Goal: Task Accomplishment & Management: Complete application form

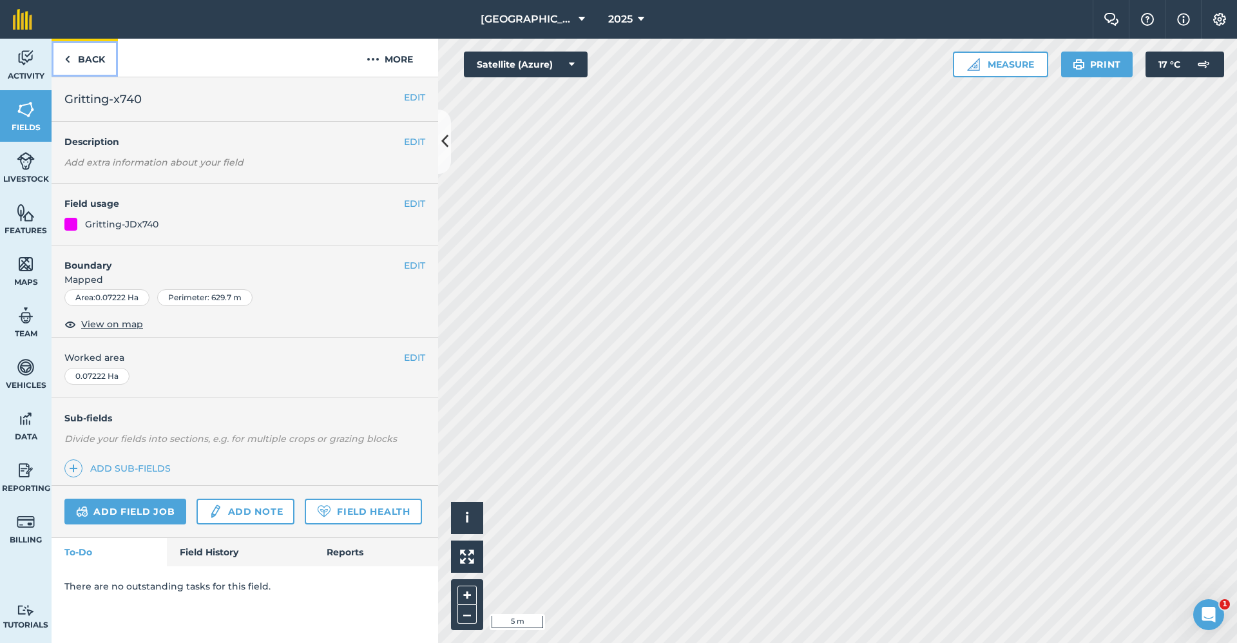
click at [106, 59] on link "Back" at bounding box center [85, 58] width 66 height 38
click at [90, 51] on link "Back" at bounding box center [85, 58] width 66 height 38
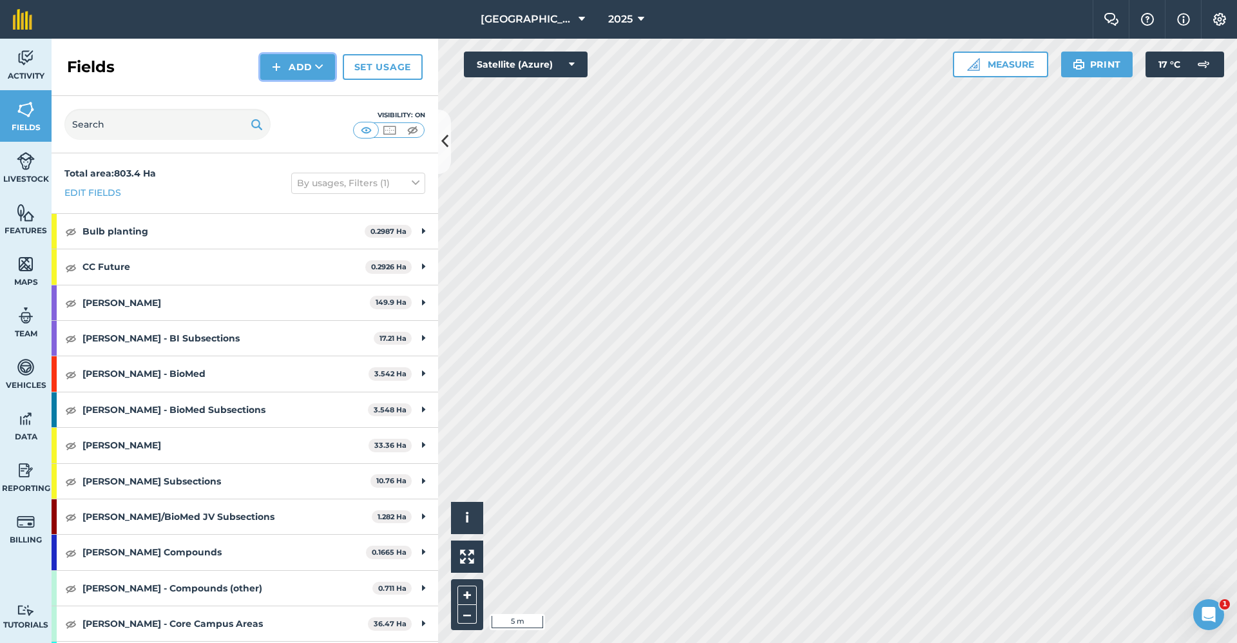
click at [311, 59] on button "Add" at bounding box center [297, 67] width 75 height 26
click at [302, 97] on link "Draw" at bounding box center [297, 96] width 71 height 28
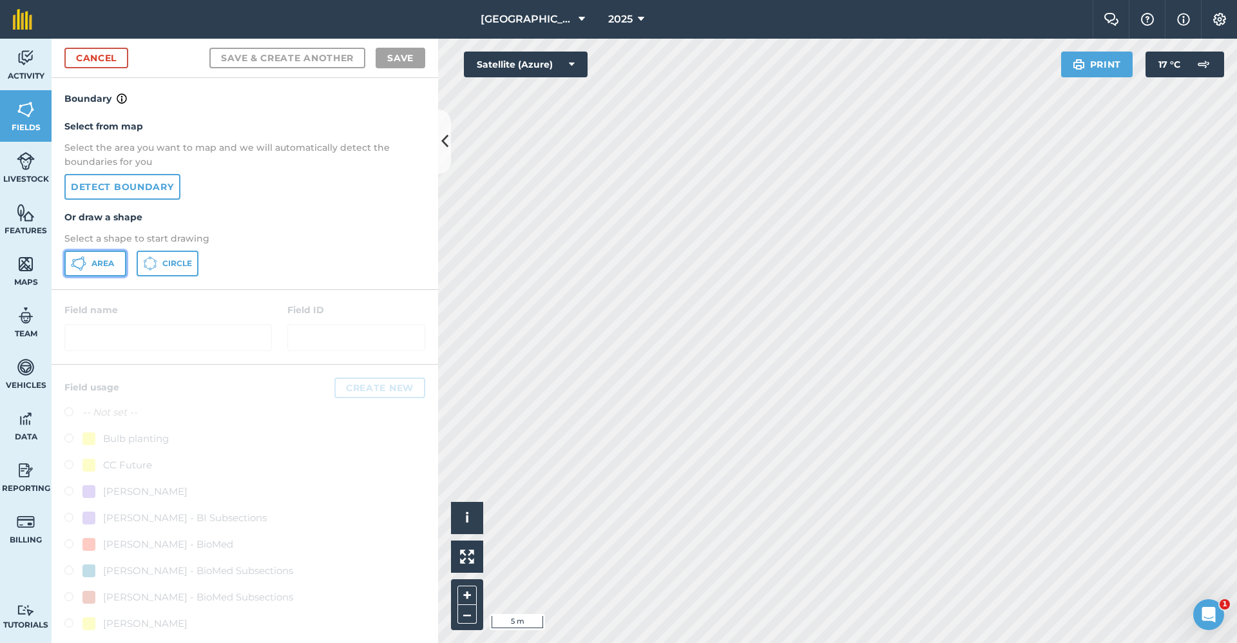
click at [103, 264] on span "Area" at bounding box center [102, 263] width 23 height 10
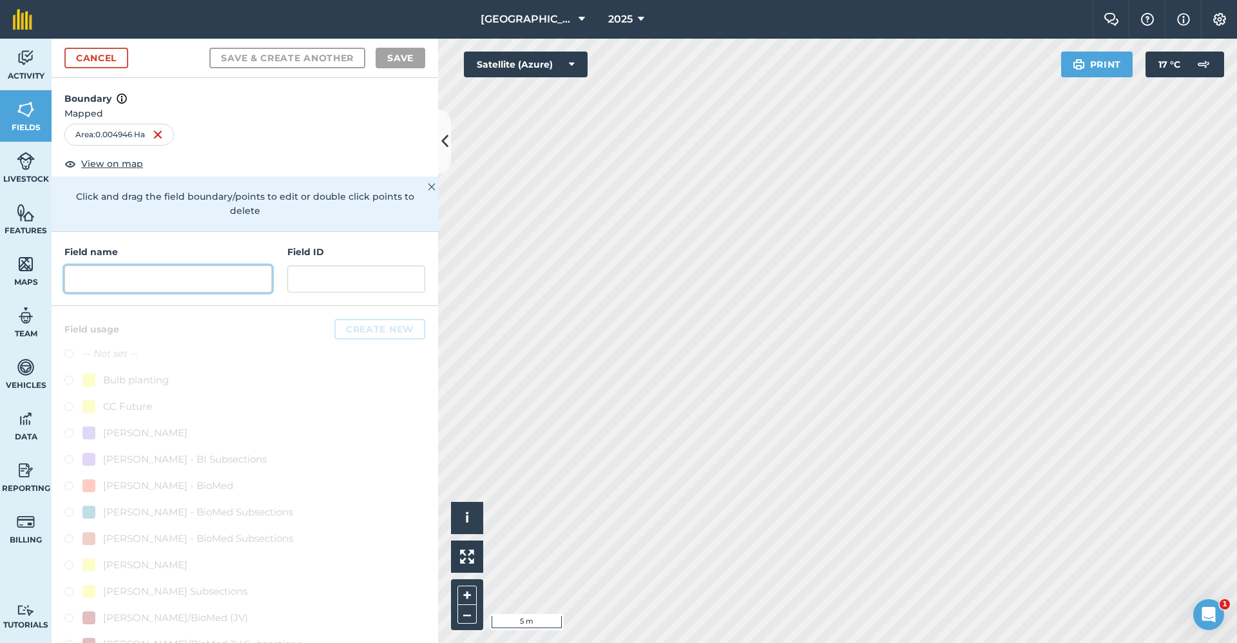
click at [234, 276] on input "text" at bounding box center [167, 278] width 207 height 27
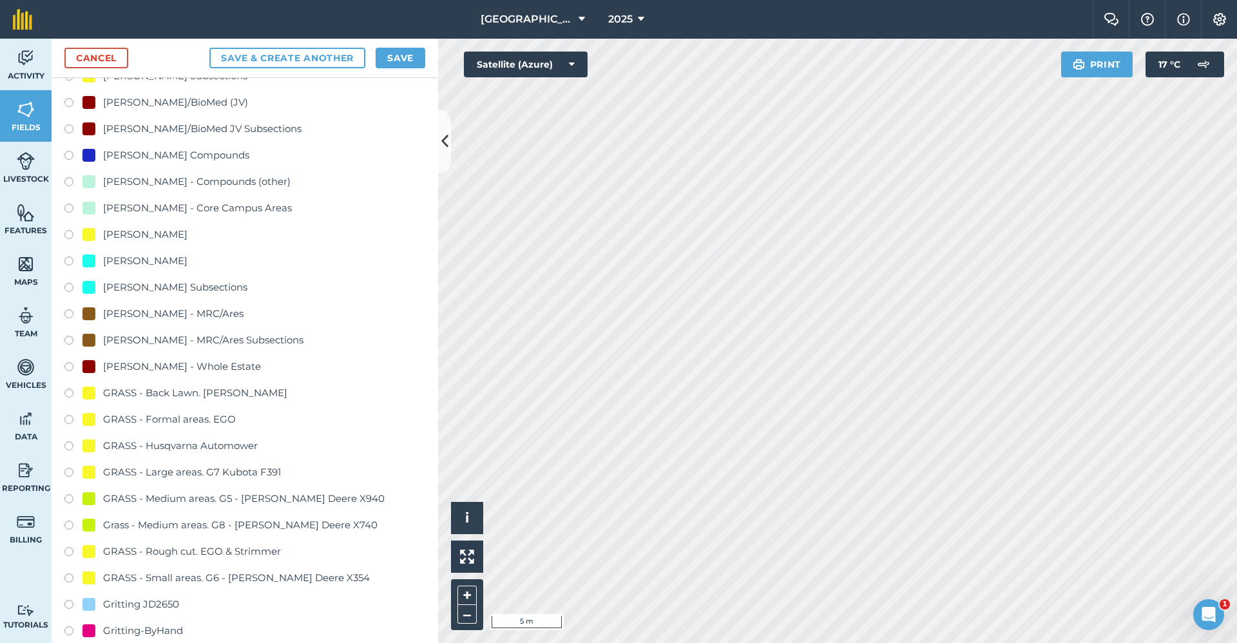
scroll to position [644, 0]
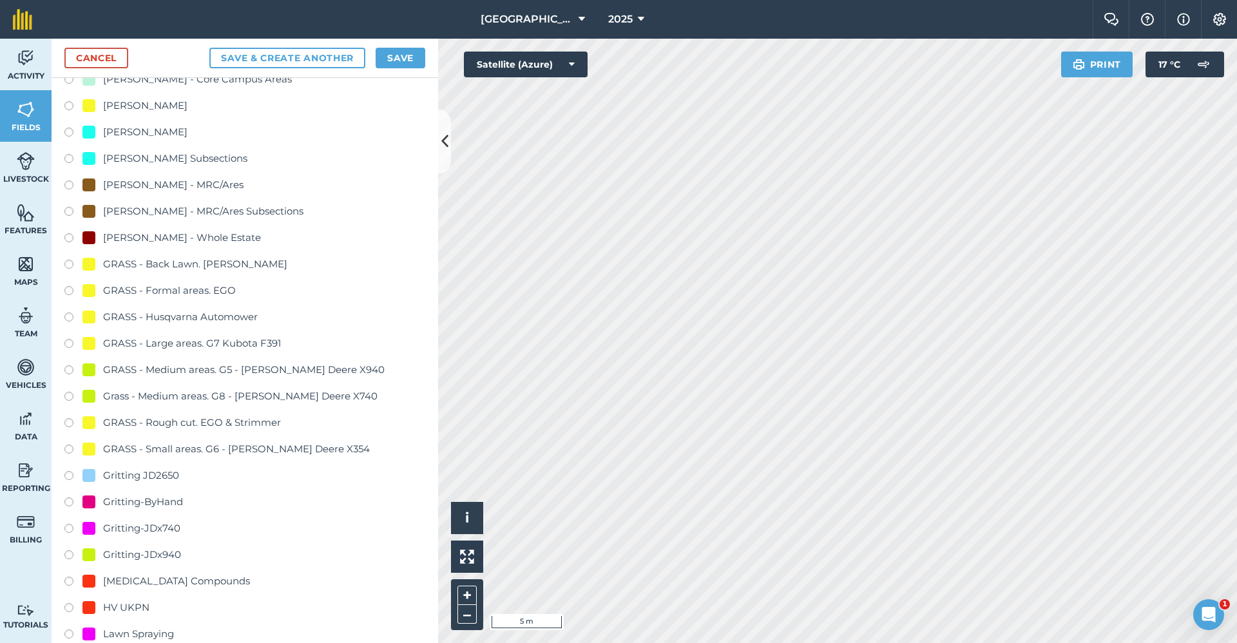
type input "Gritting-ByHand"
click at [157, 501] on div "Gritting-ByHand" at bounding box center [143, 501] width 80 height 15
radio input "true"
click at [416, 52] on button "Save" at bounding box center [401, 58] width 50 height 21
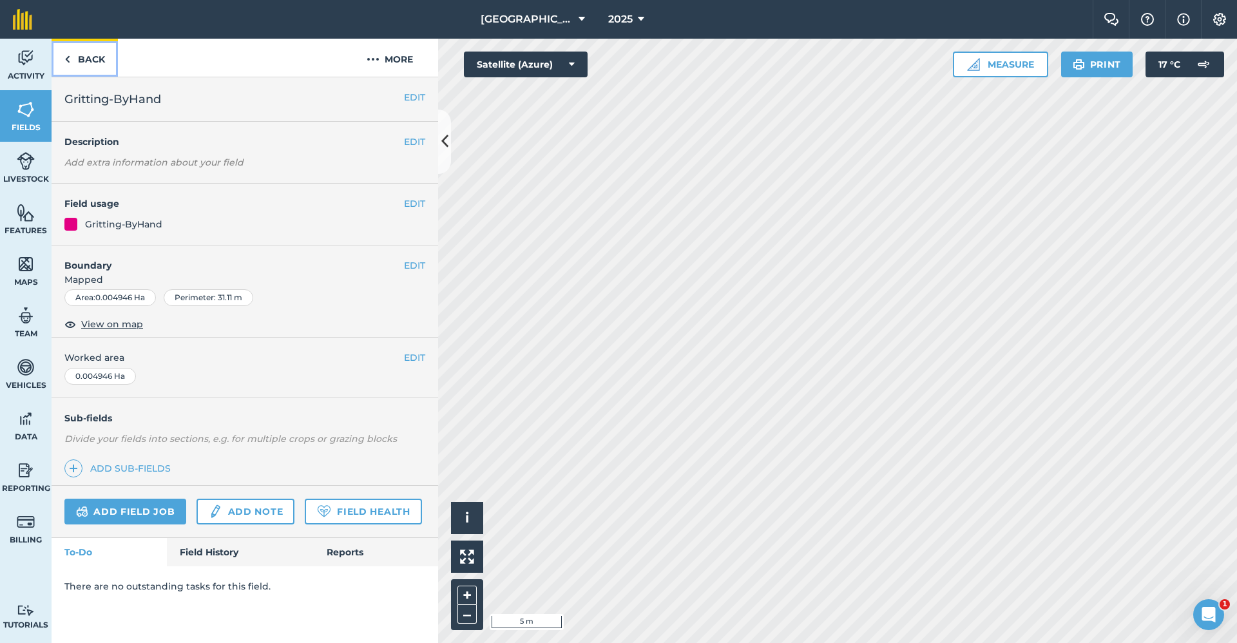
click at [79, 52] on link "Back" at bounding box center [85, 58] width 66 height 38
click at [411, 264] on button "EDIT" at bounding box center [414, 265] width 21 height 14
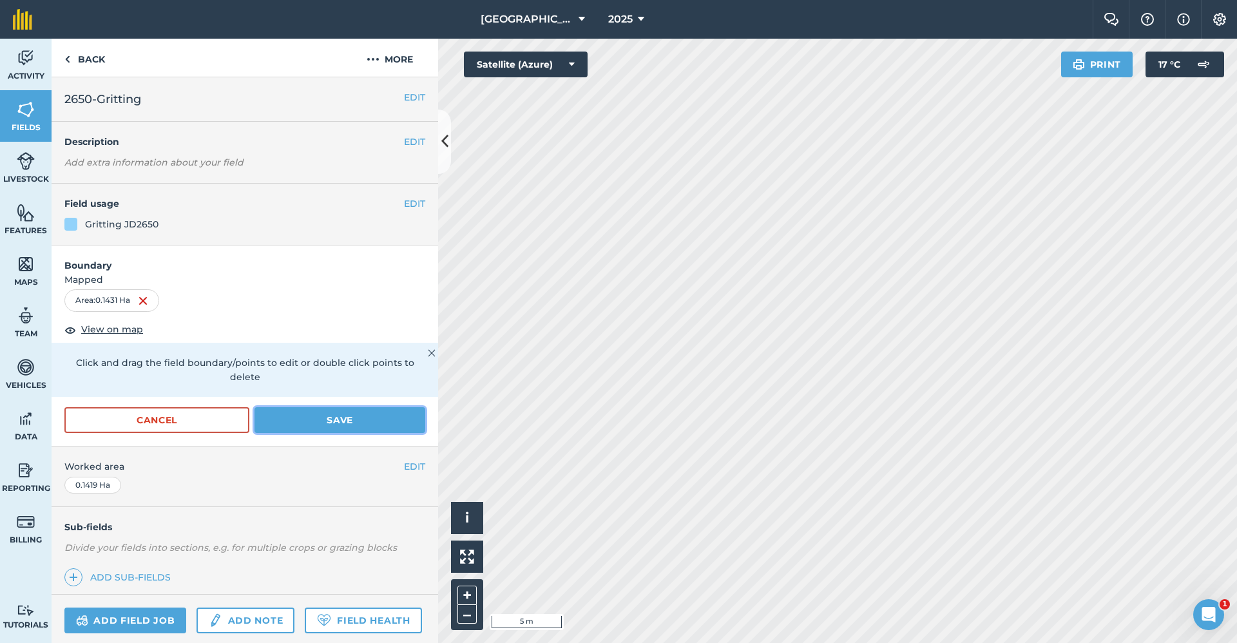
click at [307, 422] on button "Save" at bounding box center [339, 420] width 171 height 26
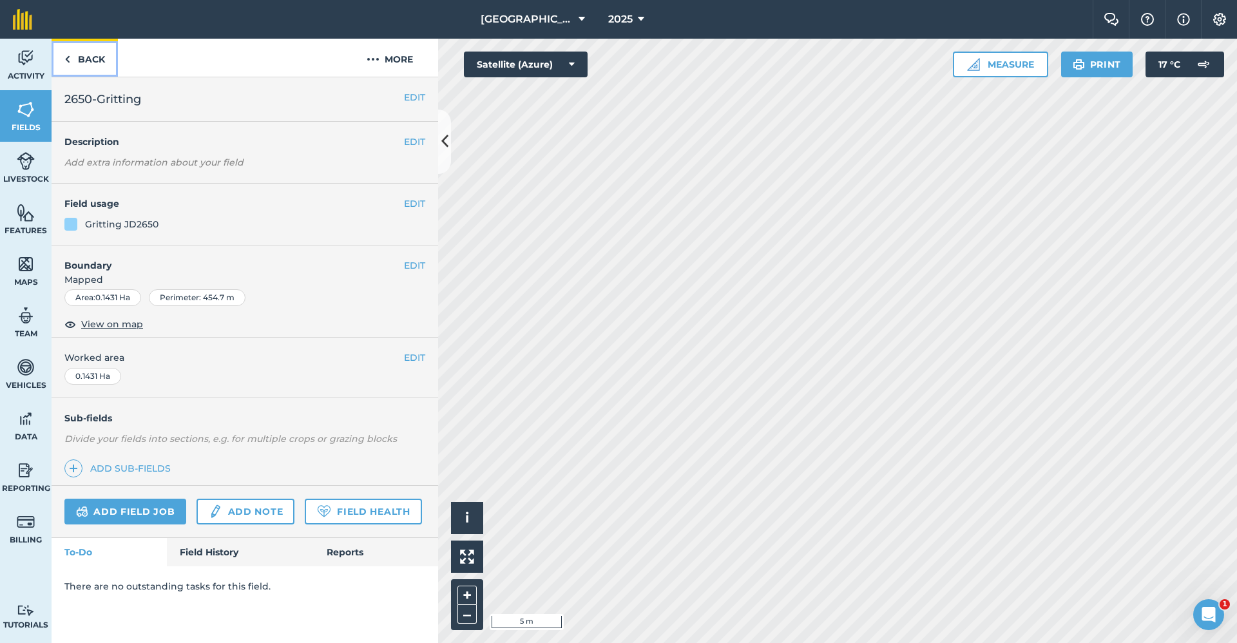
click at [73, 56] on link "Back" at bounding box center [85, 58] width 66 height 38
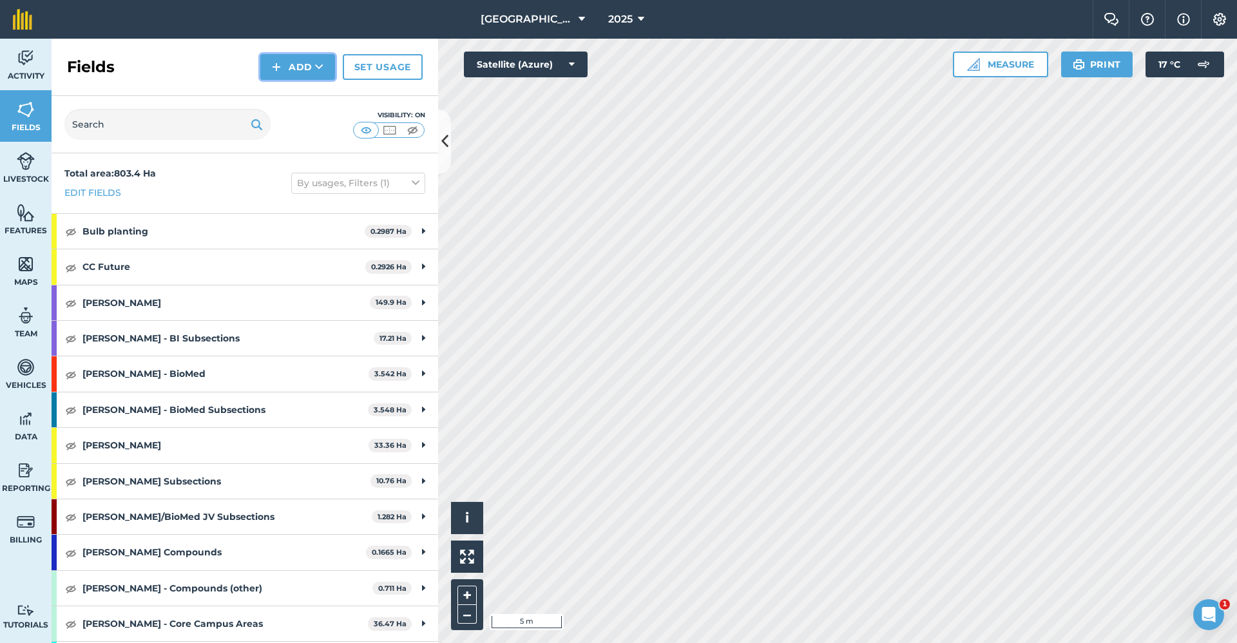
click at [279, 66] on img at bounding box center [276, 66] width 9 height 15
click at [287, 92] on link "Draw" at bounding box center [297, 96] width 71 height 28
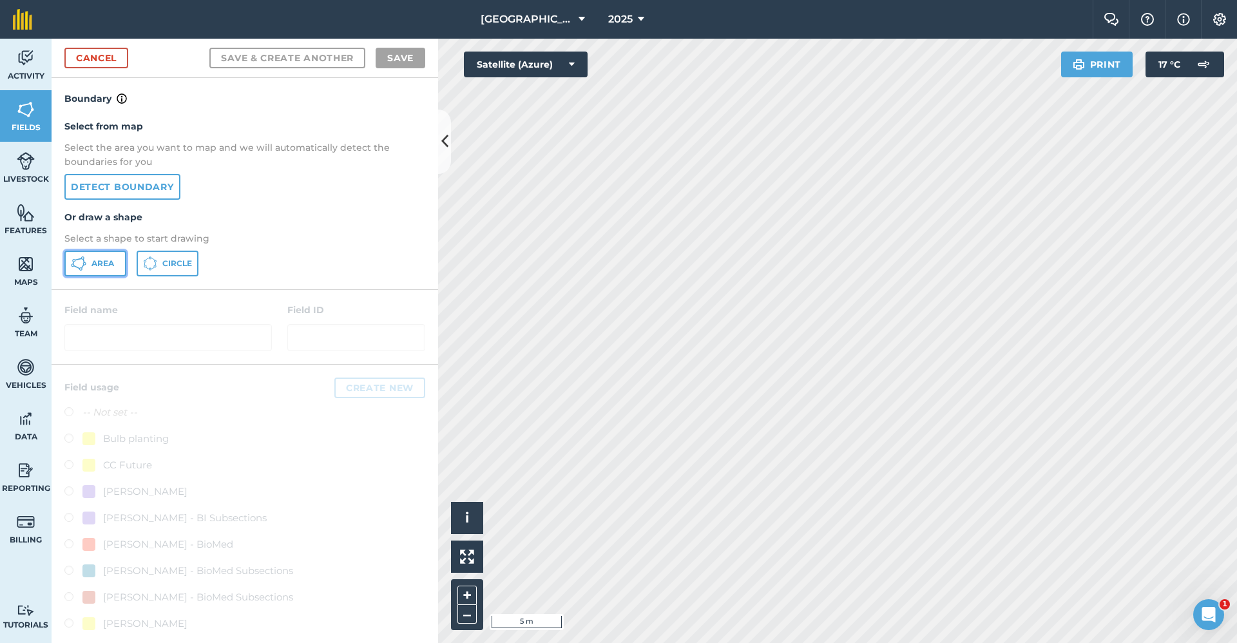
click at [98, 260] on span "Area" at bounding box center [102, 263] width 23 height 10
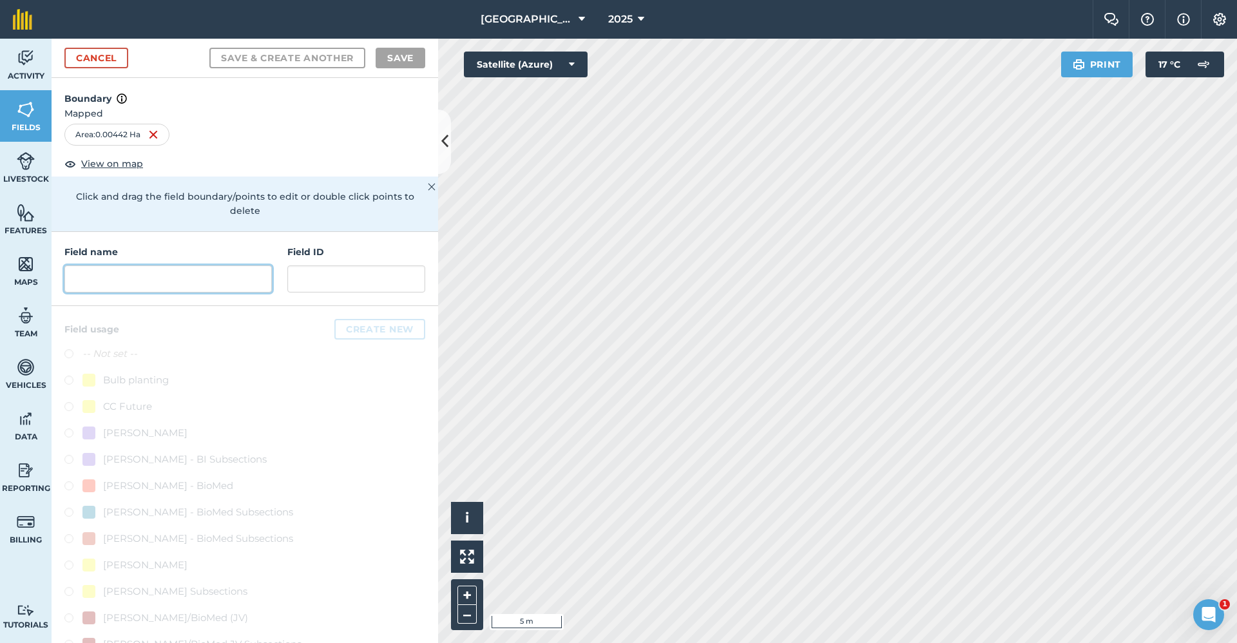
click at [155, 288] on input "text" at bounding box center [167, 278] width 207 height 27
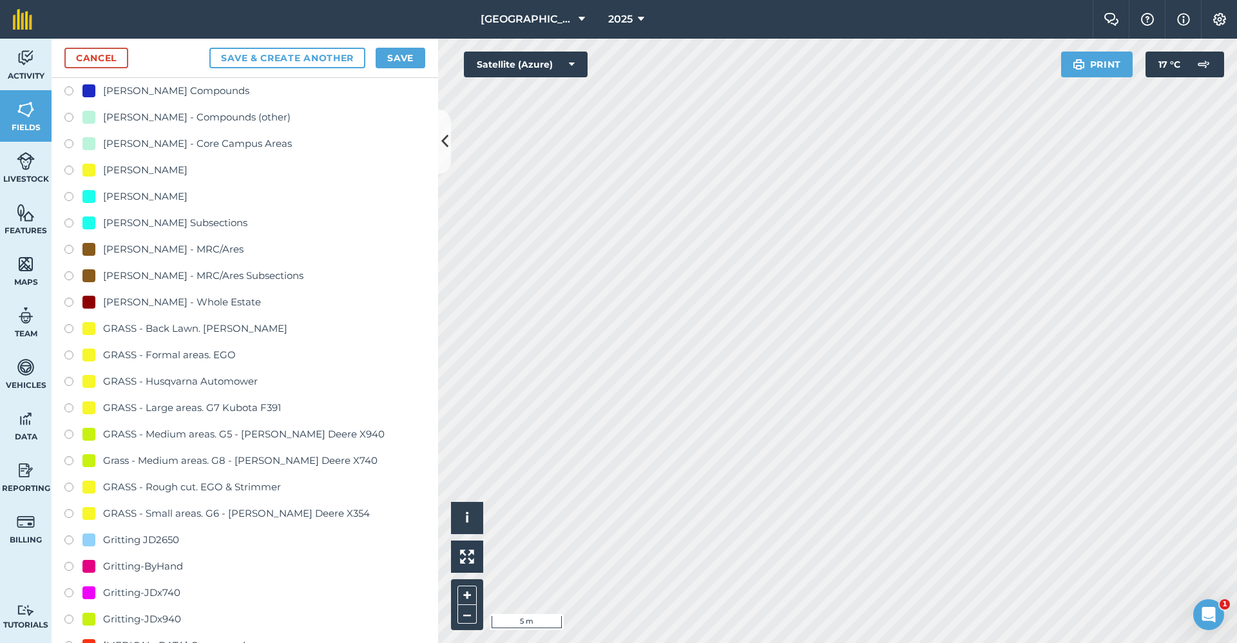
scroll to position [837, 0]
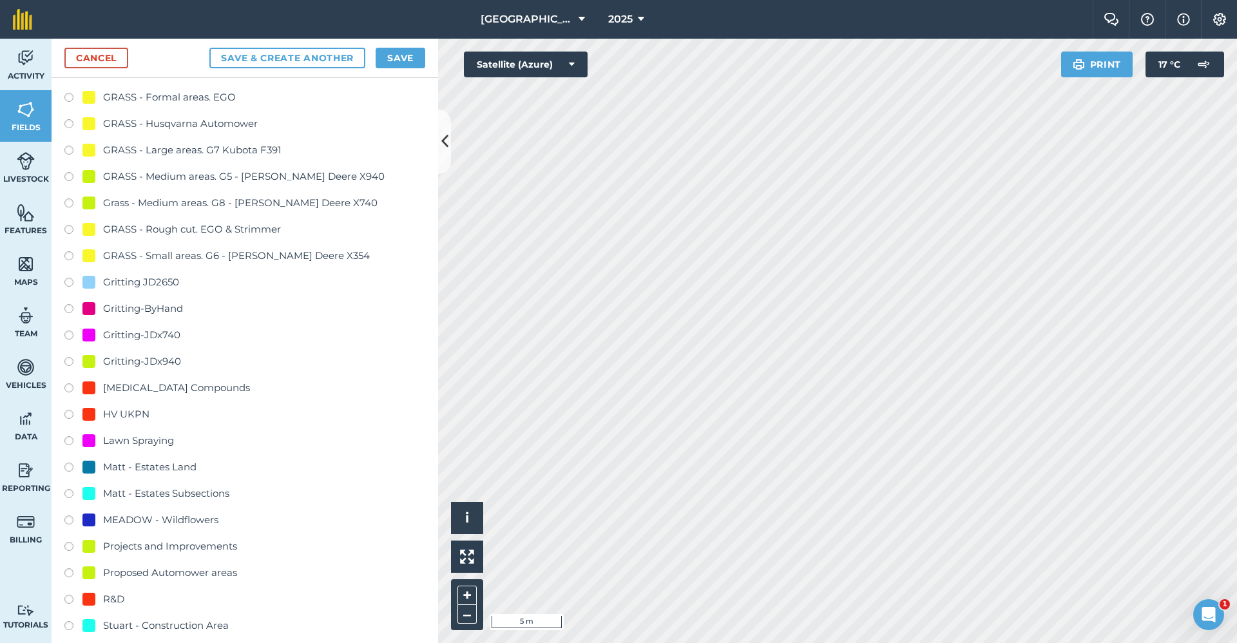
type input "Gritting-ByHand"
click at [169, 313] on div "Gritting-ByHand" at bounding box center [143, 308] width 80 height 15
radio input "true"
click at [396, 55] on button "Save" at bounding box center [401, 58] width 50 height 21
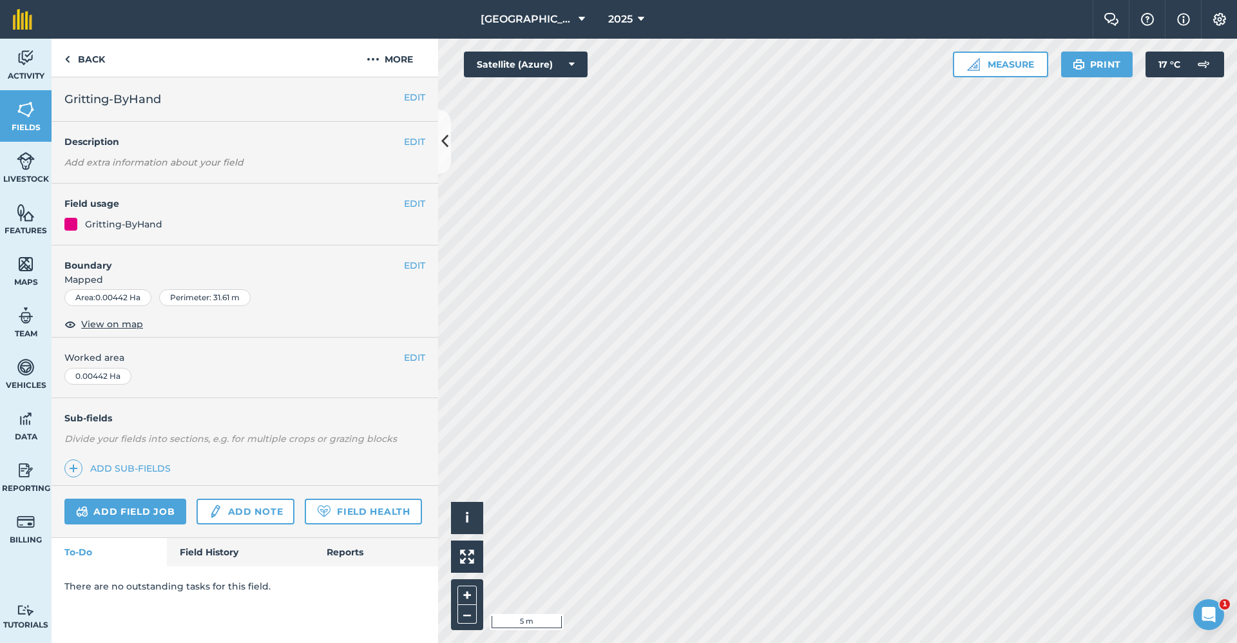
click at [890, 19] on div "Babraham Research Campus (Gardens) 2025 Farm Chat Help Info Settings Babraham R…" at bounding box center [618, 321] width 1237 height 643
click at [91, 66] on link "Back" at bounding box center [85, 58] width 66 height 38
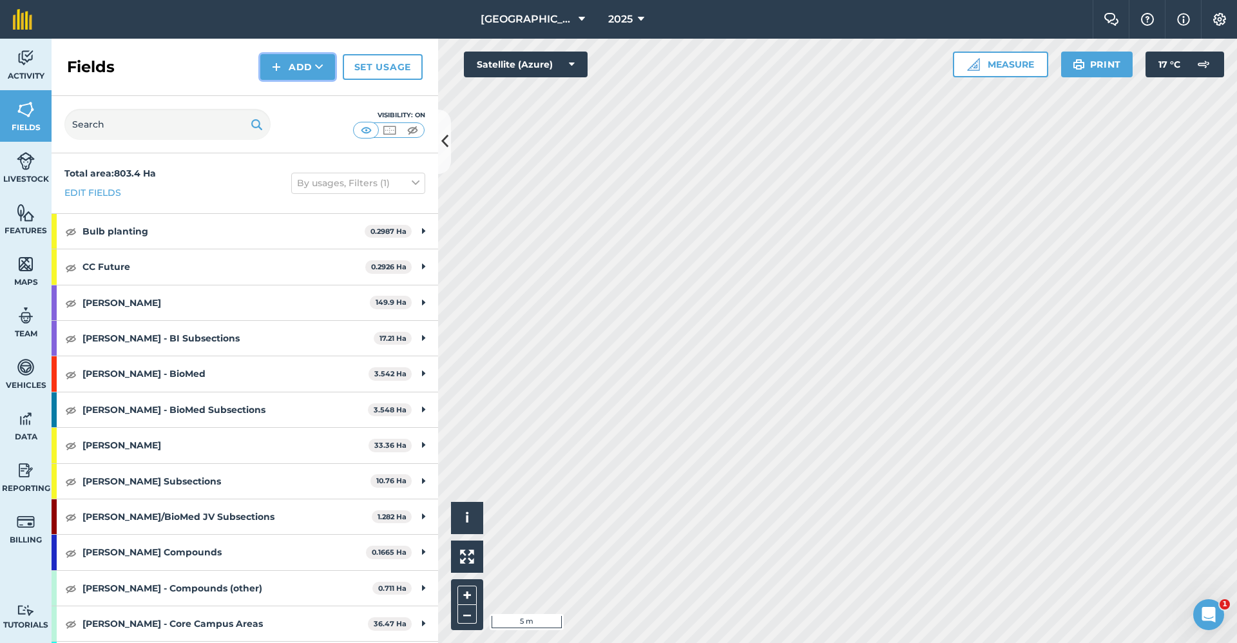
click at [301, 79] on button "Add" at bounding box center [297, 67] width 75 height 26
click at [288, 94] on link "Draw" at bounding box center [297, 96] width 71 height 28
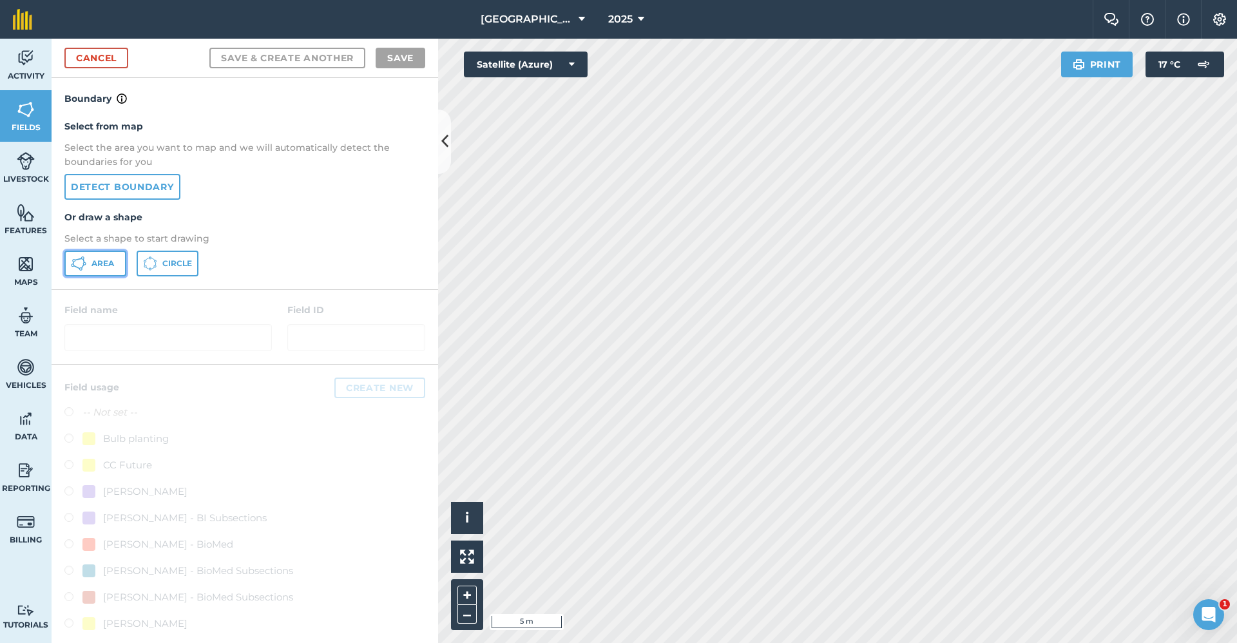
click at [97, 274] on button "Area" at bounding box center [95, 264] width 62 height 26
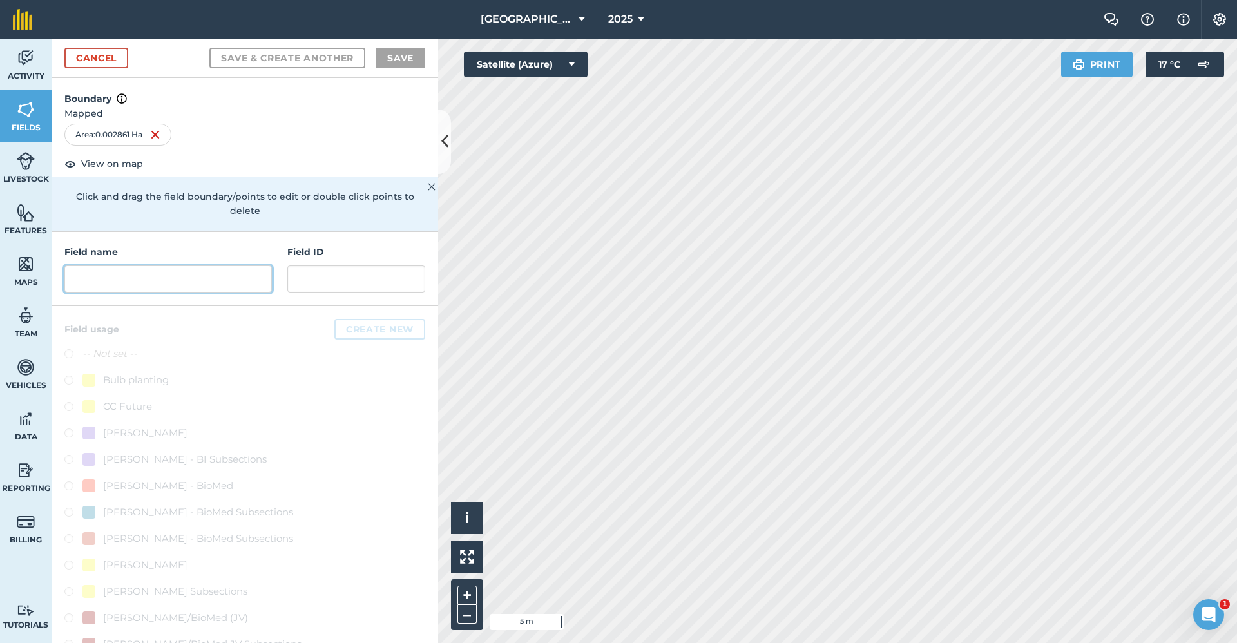
click at [193, 274] on input "text" at bounding box center [167, 278] width 207 height 27
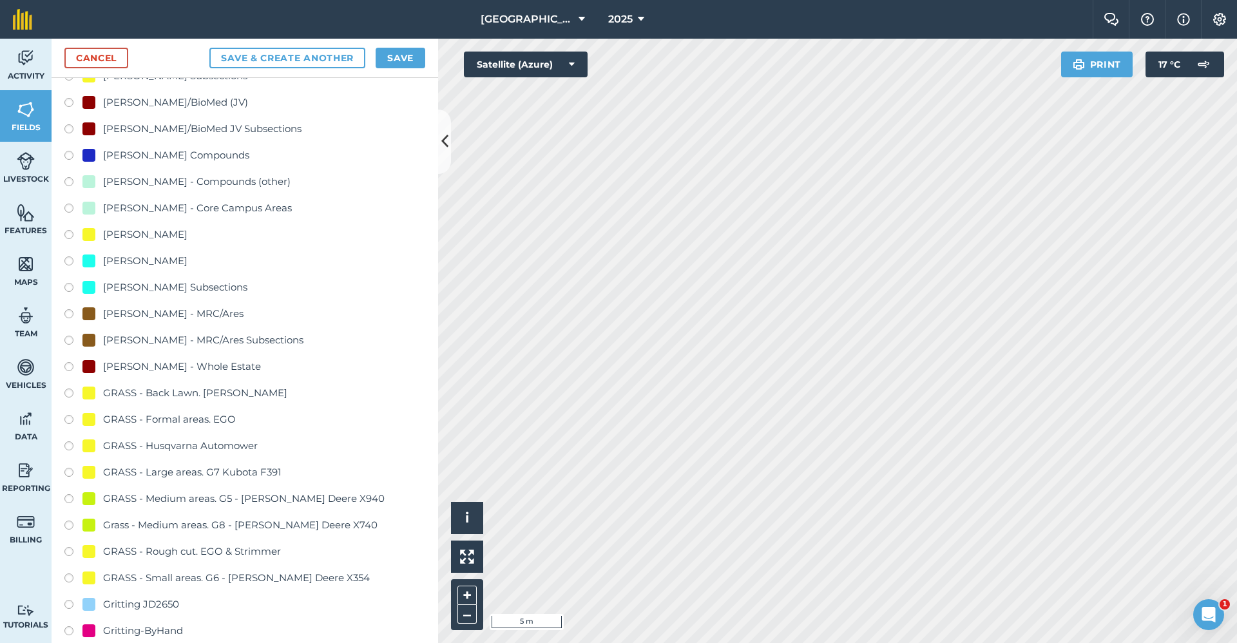
scroll to position [837, 0]
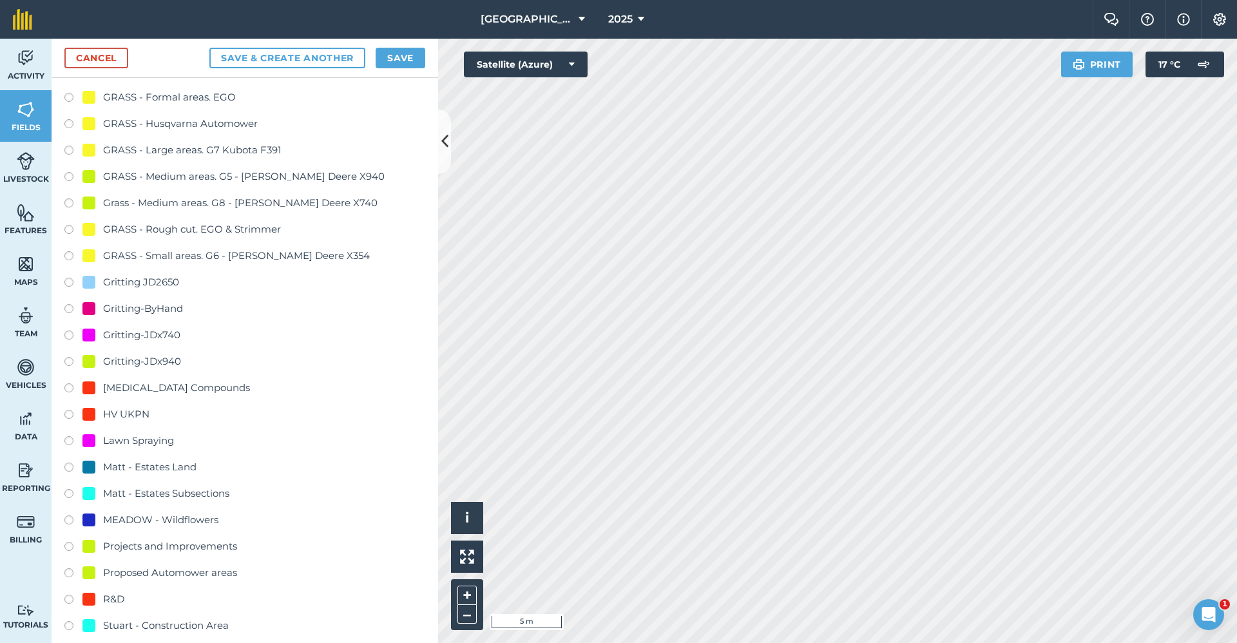
type input "Gritting-ByHand"
click at [143, 302] on div "Gritting-ByHand" at bounding box center [143, 308] width 80 height 15
radio input "true"
click at [390, 68] on div "Cancel Save & Create Another Save" at bounding box center [245, 58] width 387 height 39
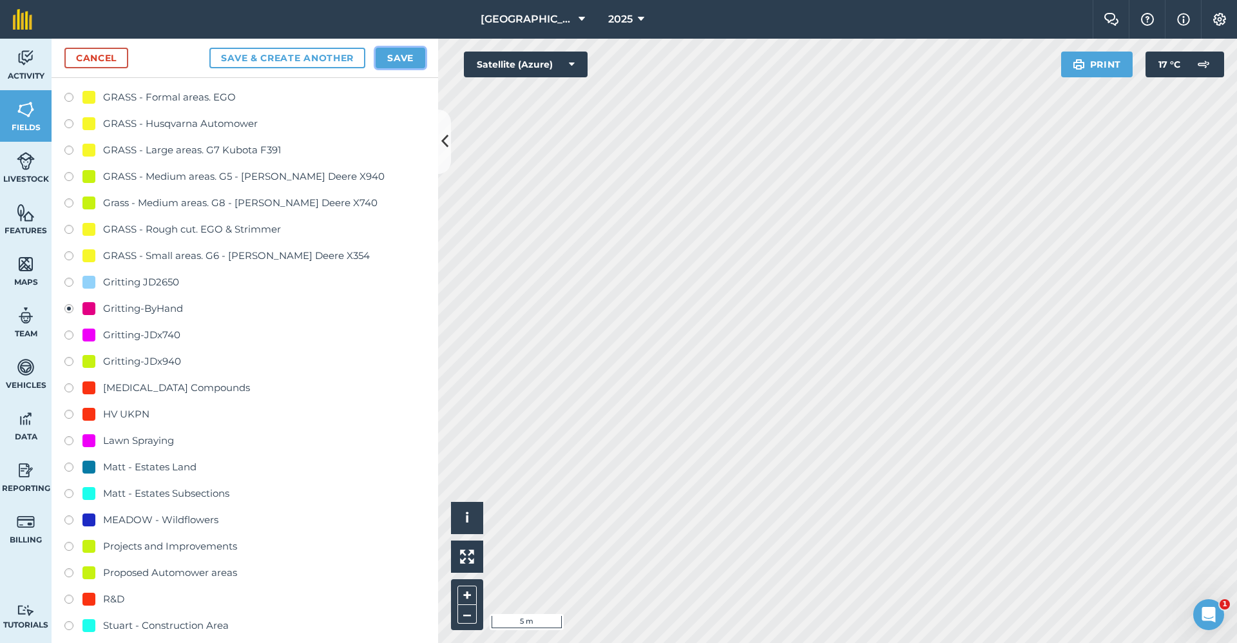
click at [394, 56] on button "Save" at bounding box center [401, 58] width 50 height 21
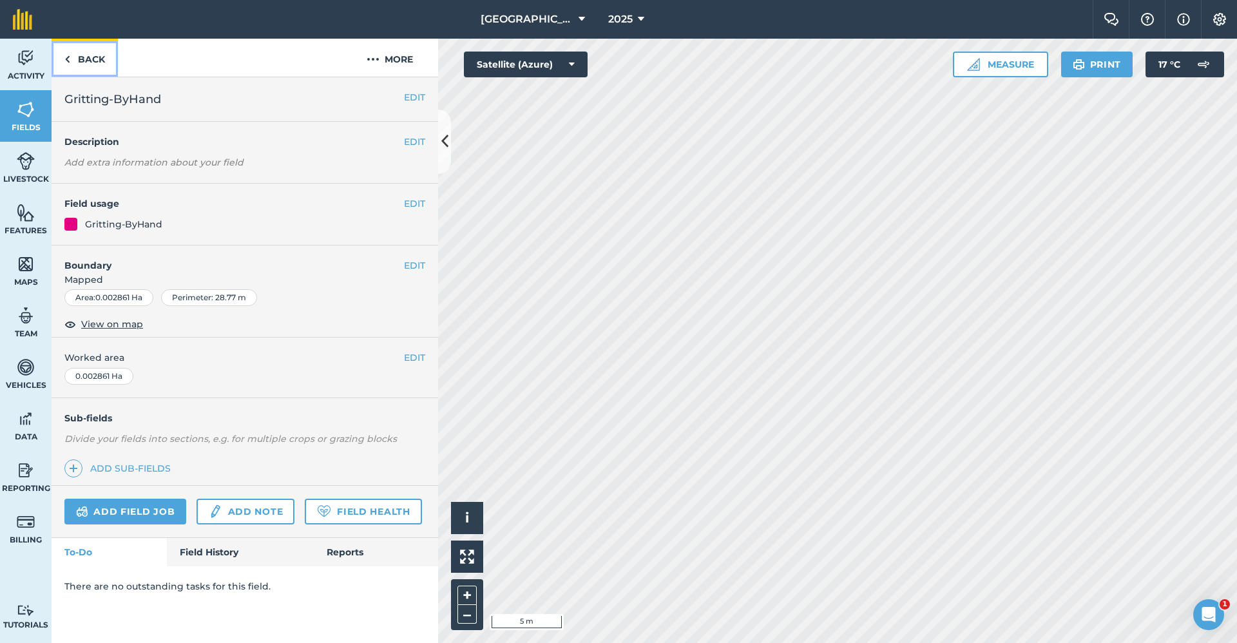
click at [108, 63] on link "Back" at bounding box center [85, 58] width 66 height 38
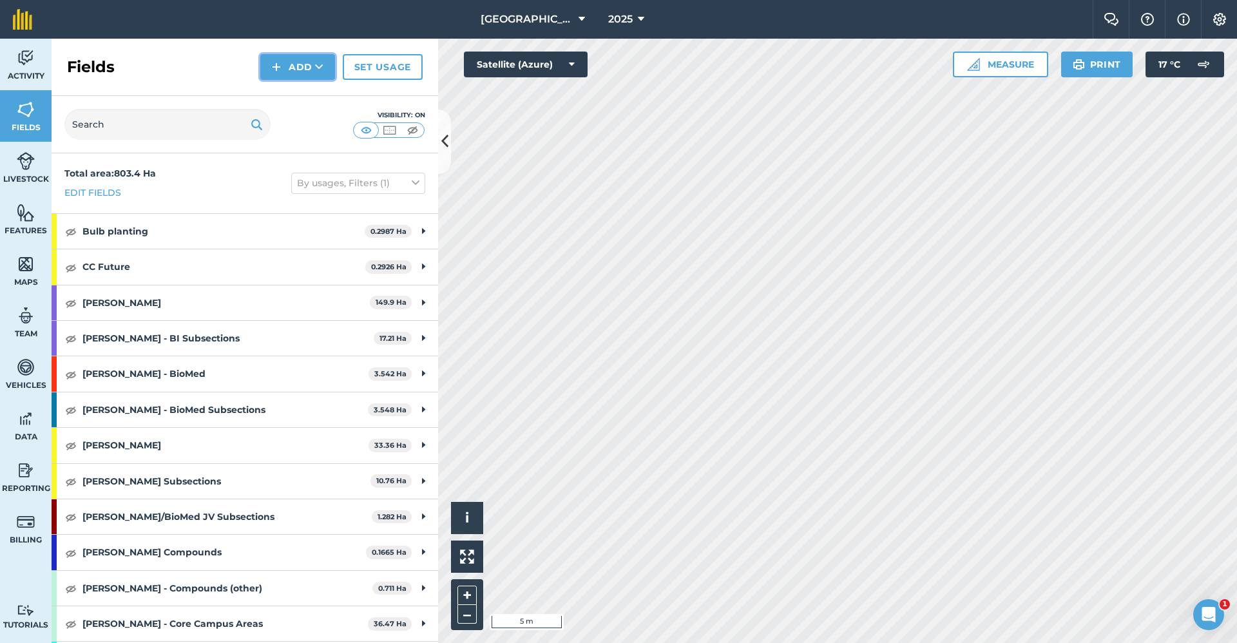
click at [309, 56] on button "Add" at bounding box center [297, 67] width 75 height 26
click at [300, 95] on link "Draw" at bounding box center [297, 96] width 71 height 28
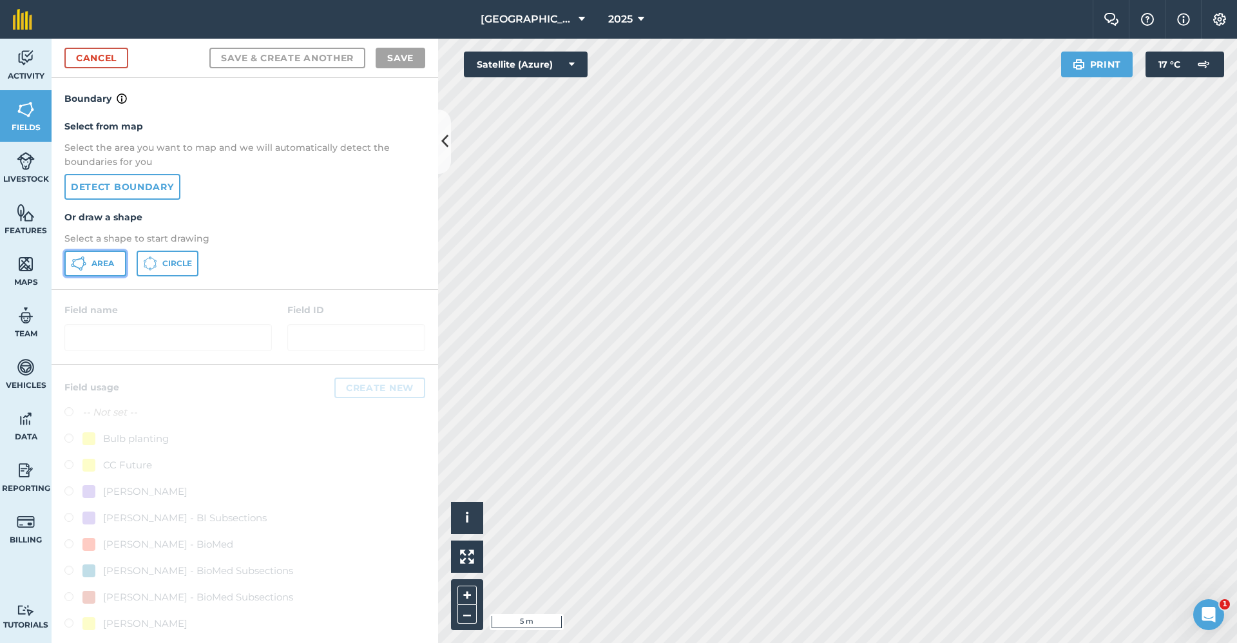
click at [108, 258] on button "Area" at bounding box center [95, 264] width 62 height 26
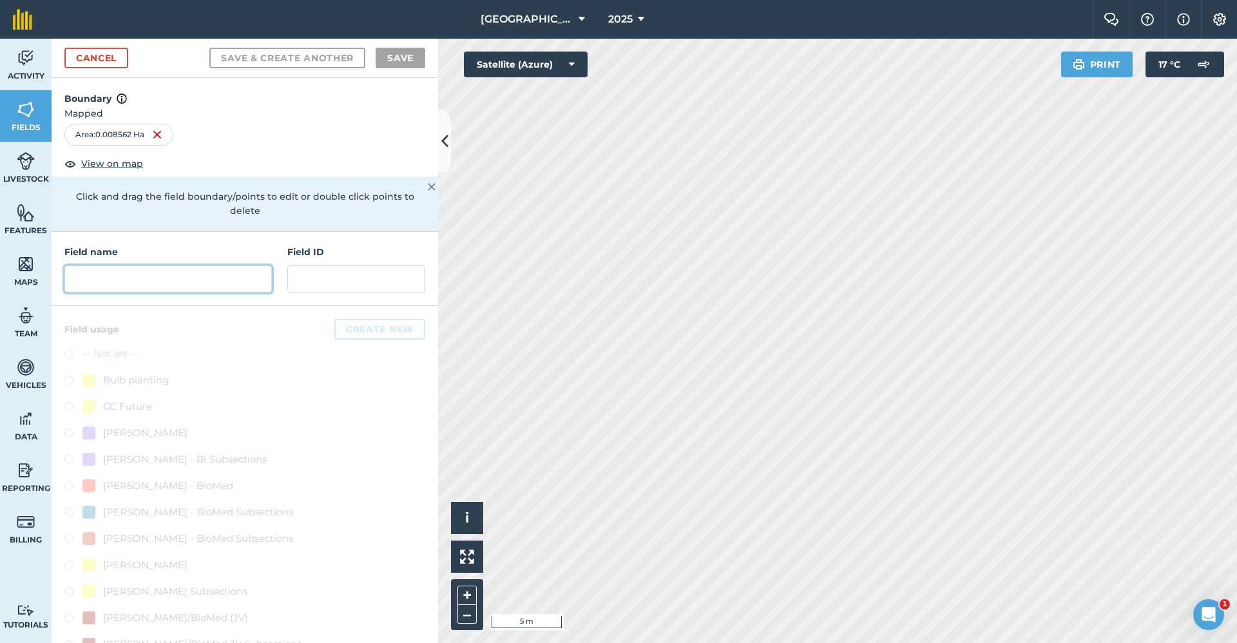
click at [123, 271] on input "text" at bounding box center [167, 278] width 207 height 27
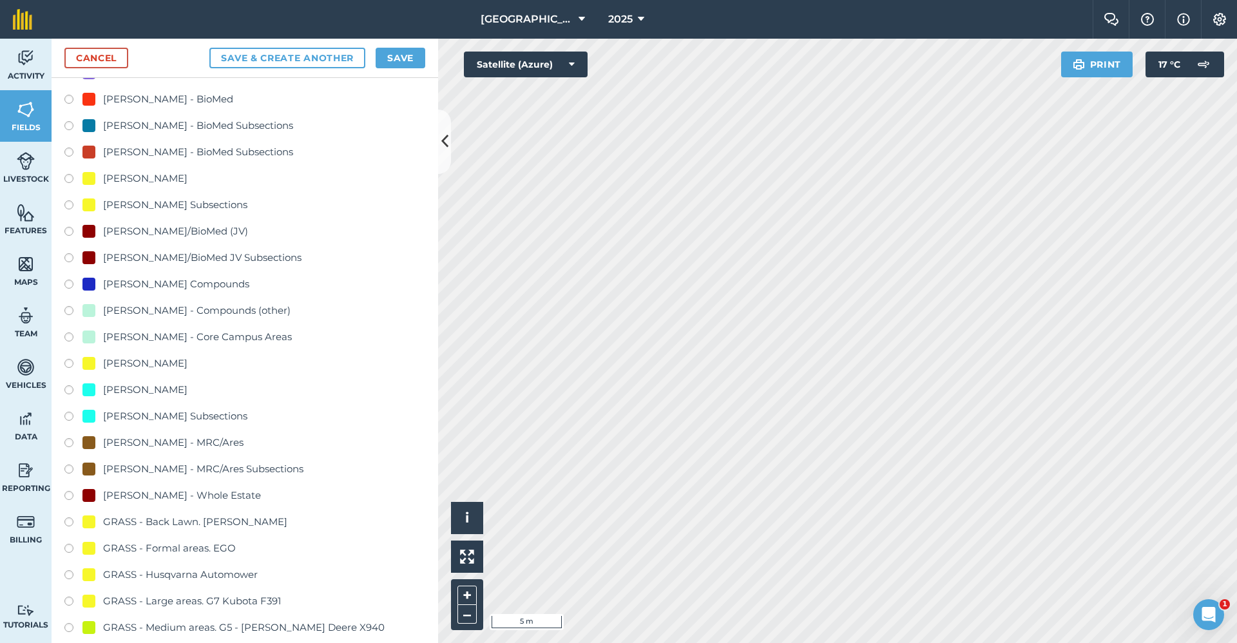
scroll to position [580, 0]
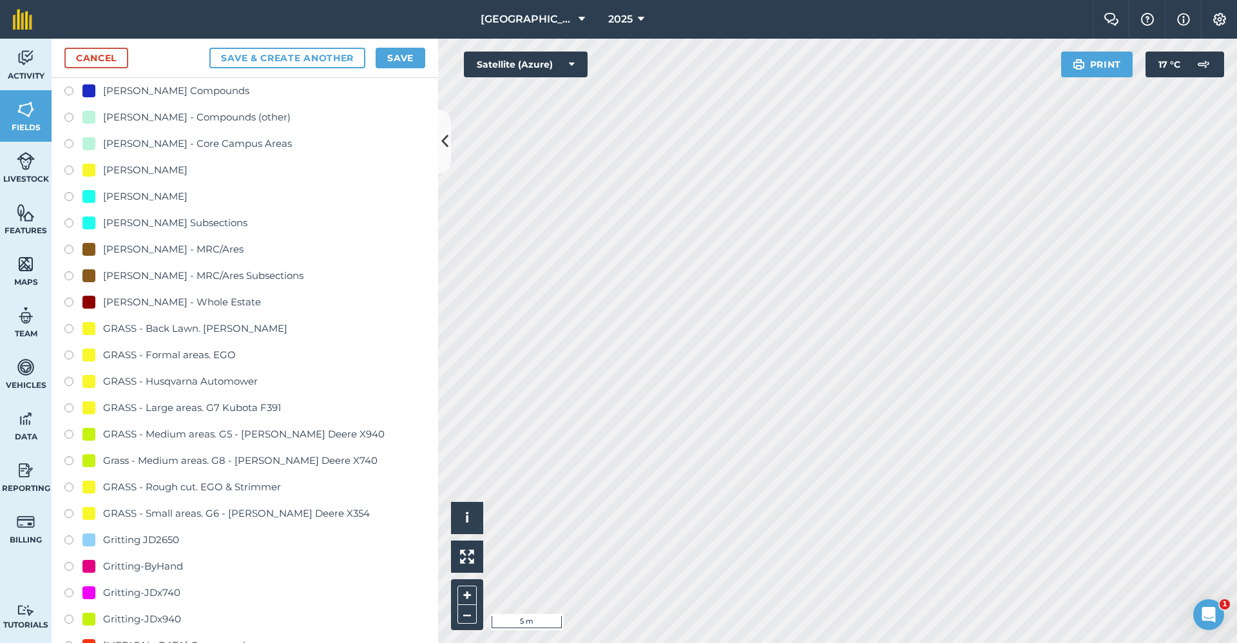
type input "Gritting-ByHand"
click at [177, 563] on div "Gritting-ByHand" at bounding box center [143, 566] width 80 height 15
radio input "true"
click at [399, 59] on button "Save" at bounding box center [401, 58] width 50 height 21
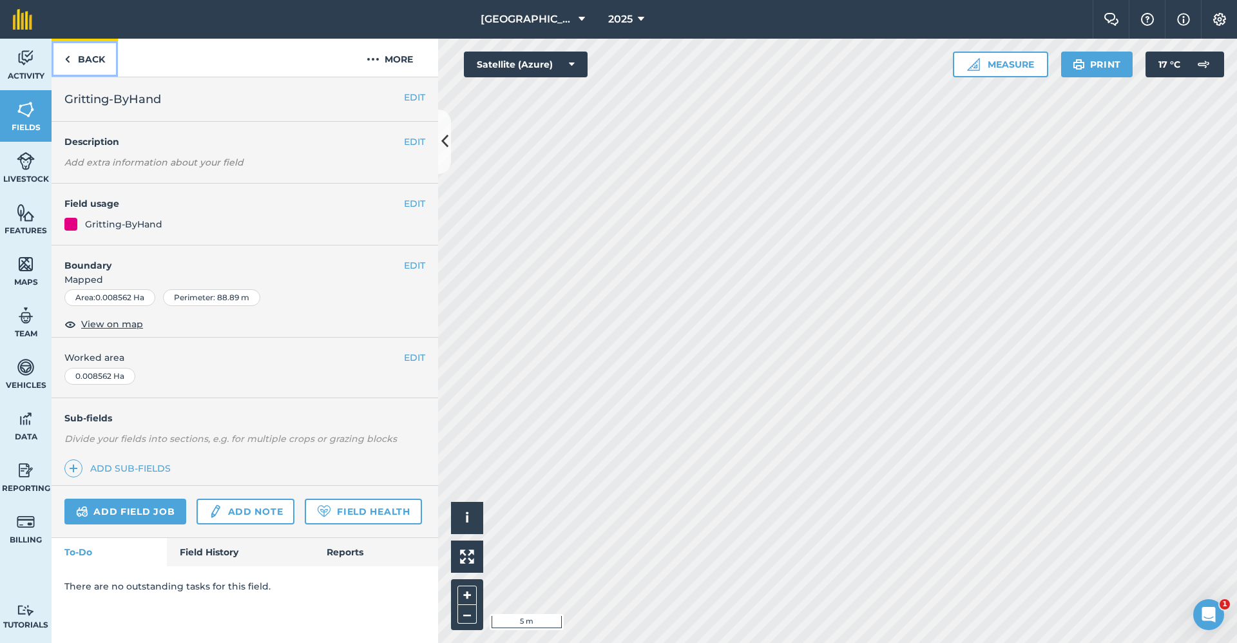
click at [97, 64] on link "Back" at bounding box center [85, 58] width 66 height 38
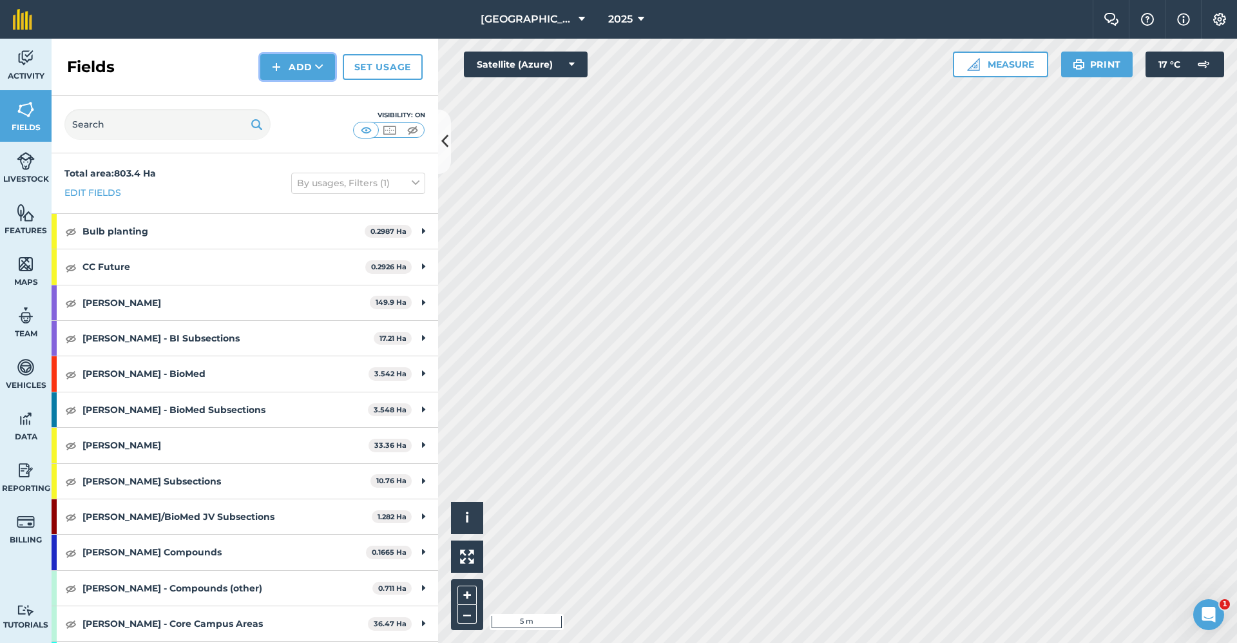
click at [287, 72] on button "Add" at bounding box center [297, 67] width 75 height 26
click at [289, 88] on link "Draw" at bounding box center [297, 96] width 71 height 28
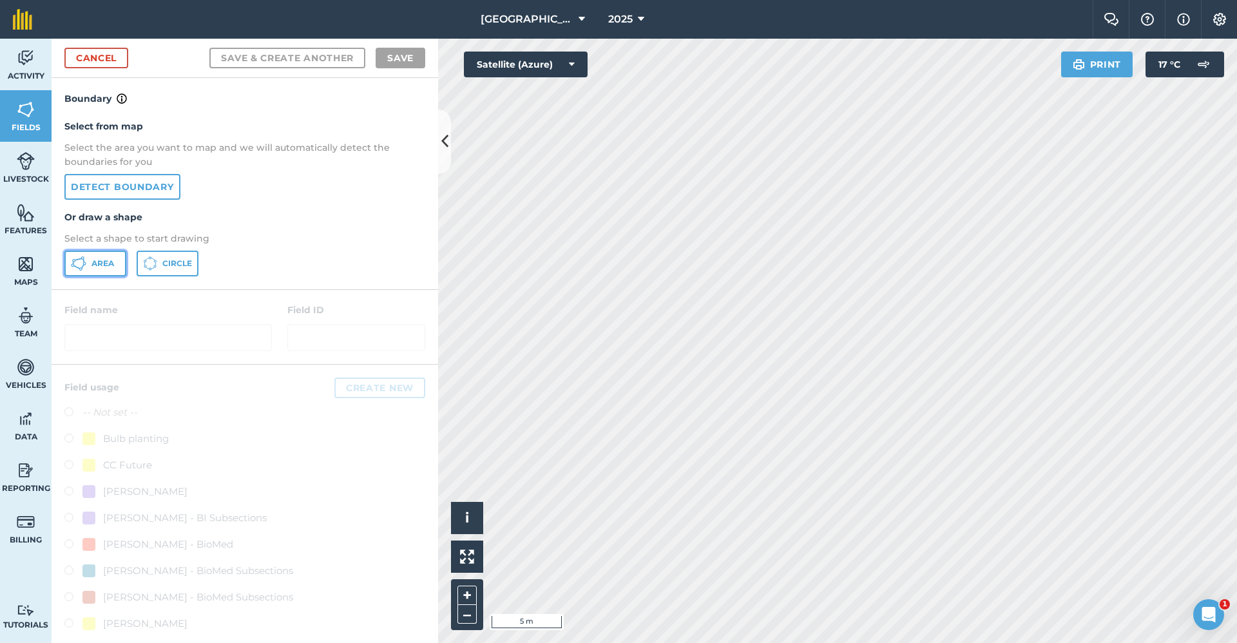
click at [106, 260] on span "Area" at bounding box center [102, 263] width 23 height 10
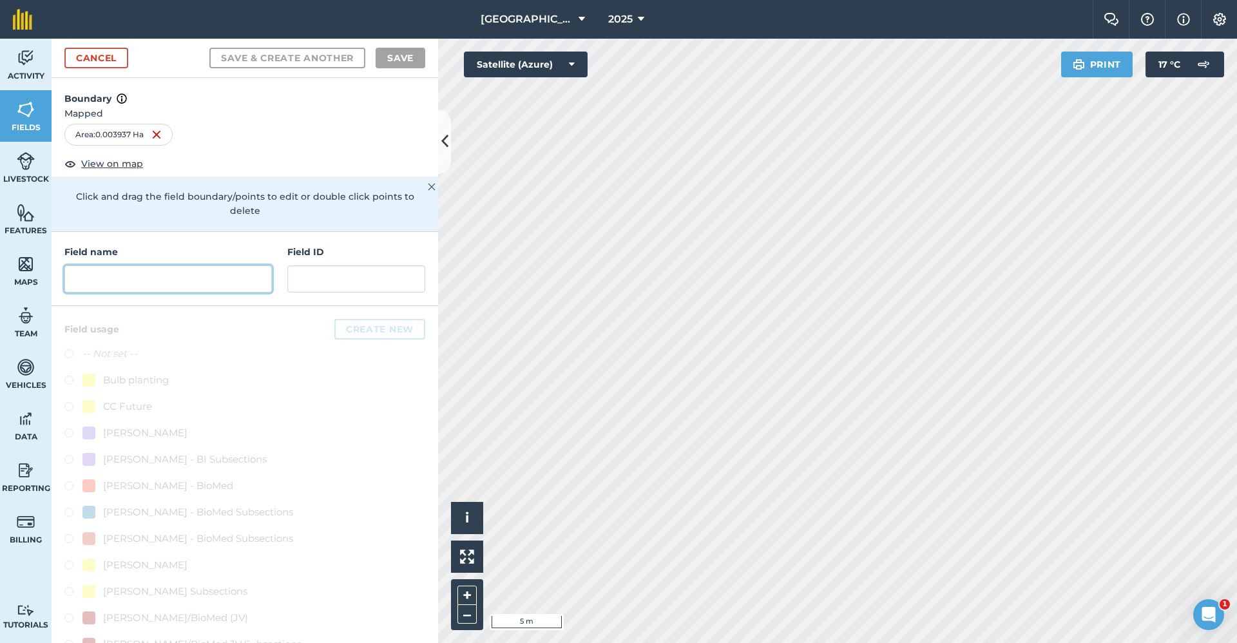
click at [225, 274] on input "text" at bounding box center [167, 278] width 207 height 27
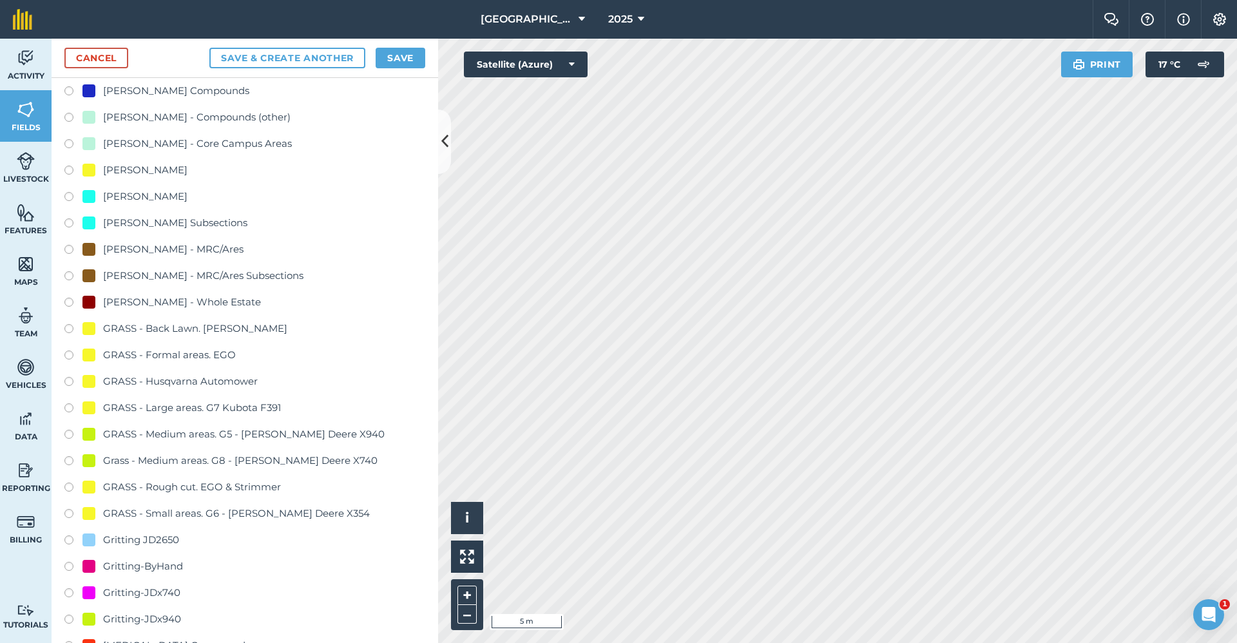
scroll to position [773, 0]
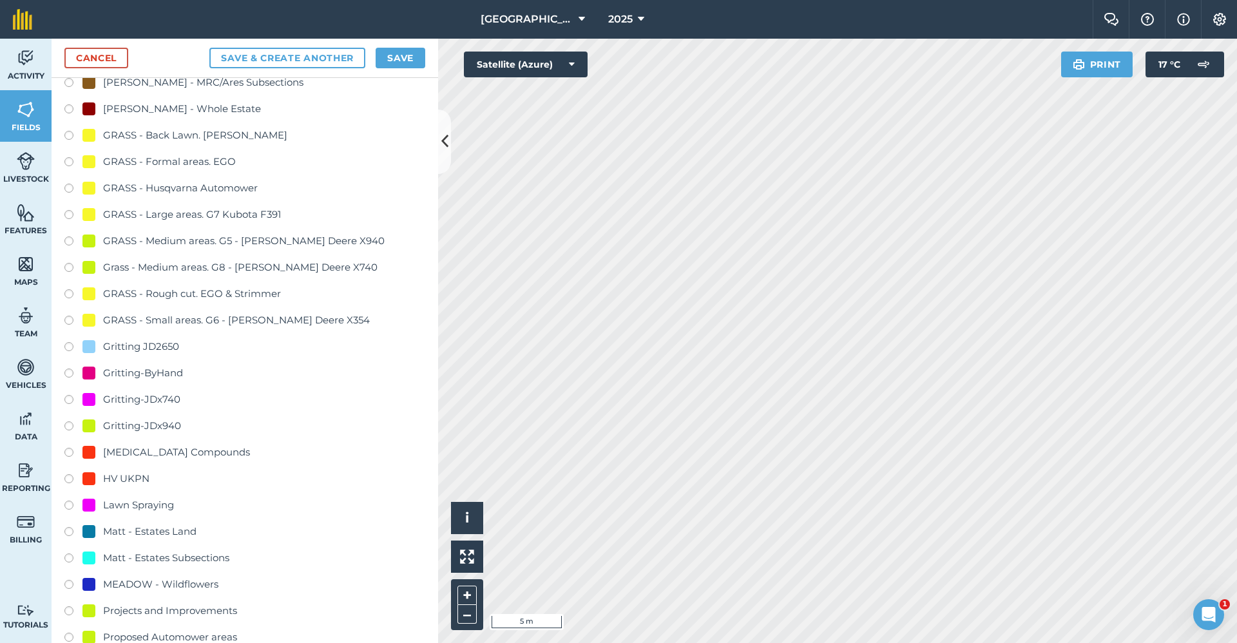
type input "Gritting-ByHand"
click at [162, 376] on div "Gritting-ByHand" at bounding box center [143, 372] width 80 height 15
radio input "true"
click at [396, 55] on button "Save" at bounding box center [401, 58] width 50 height 21
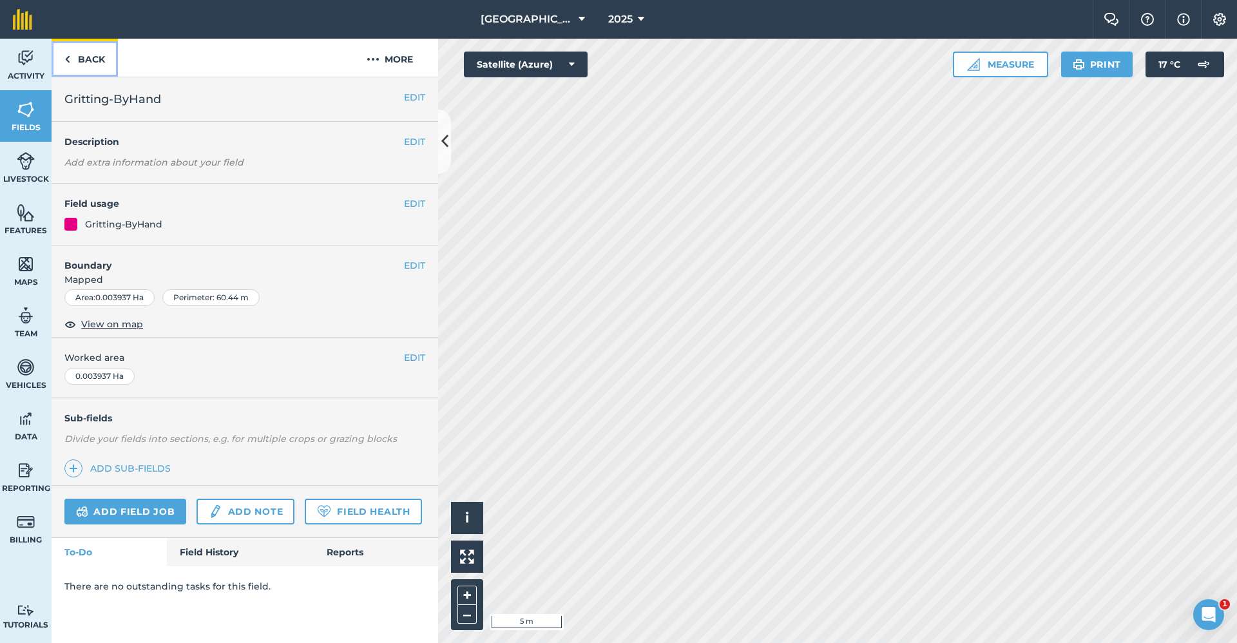
click at [92, 57] on link "Back" at bounding box center [85, 58] width 66 height 38
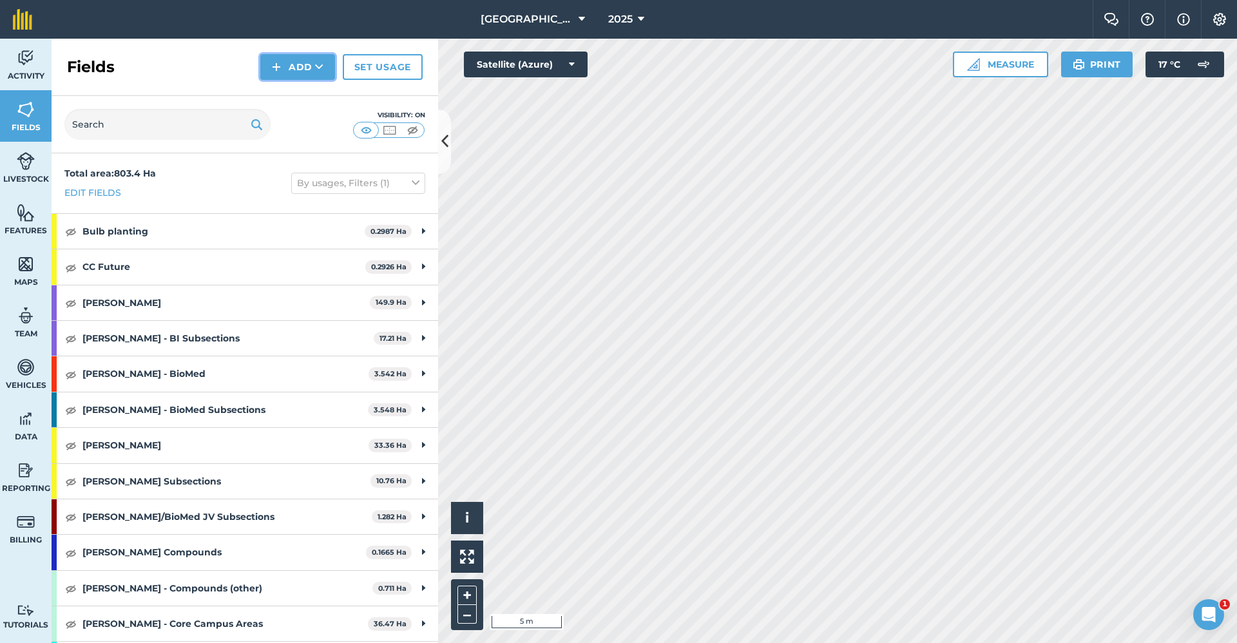
click at [328, 68] on button "Add" at bounding box center [297, 67] width 75 height 26
click at [300, 106] on link "Draw" at bounding box center [297, 96] width 71 height 28
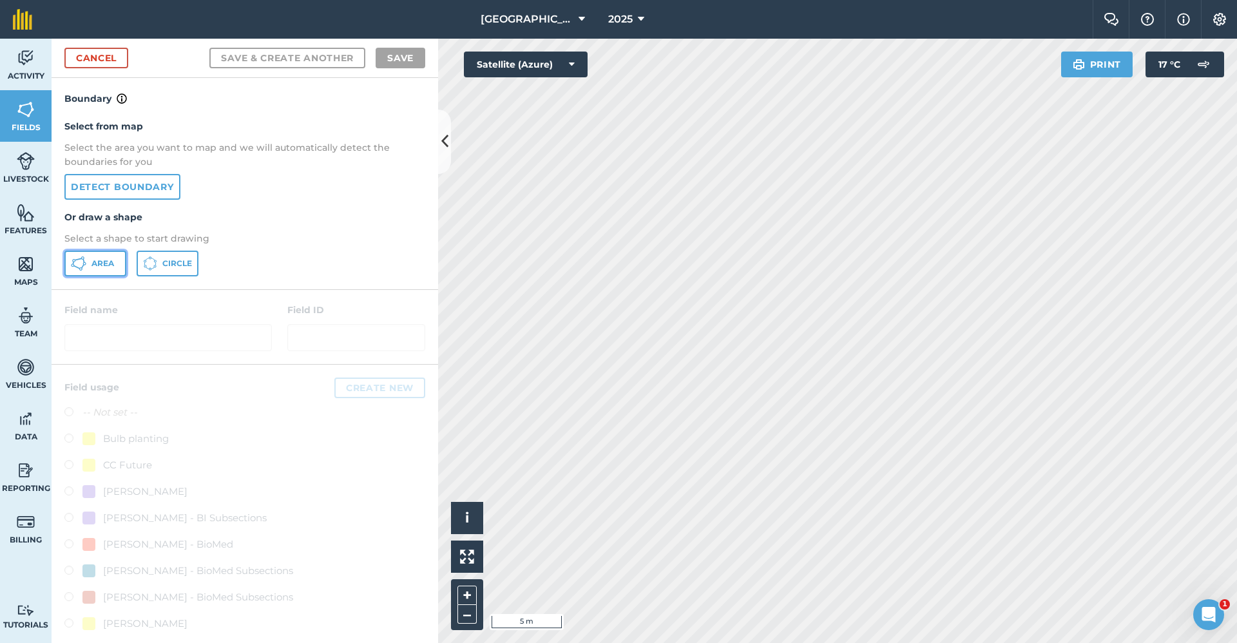
click at [75, 266] on icon at bounding box center [76, 267] width 7 height 4
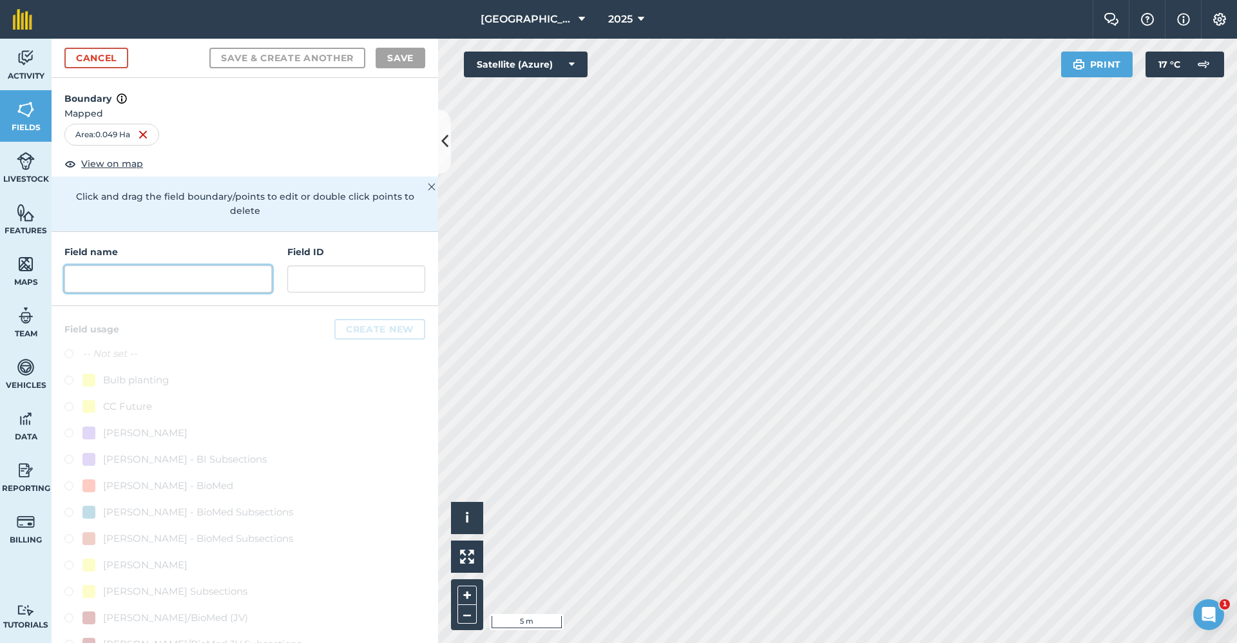
click at [155, 289] on input "text" at bounding box center [167, 278] width 207 height 27
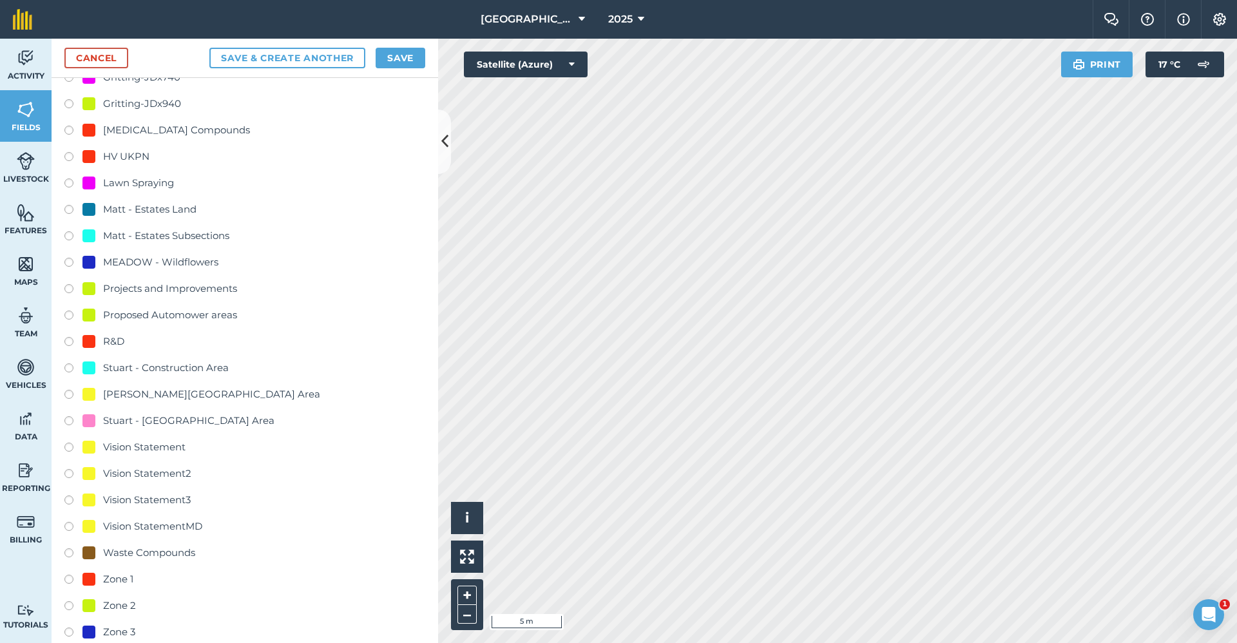
scroll to position [902, 0]
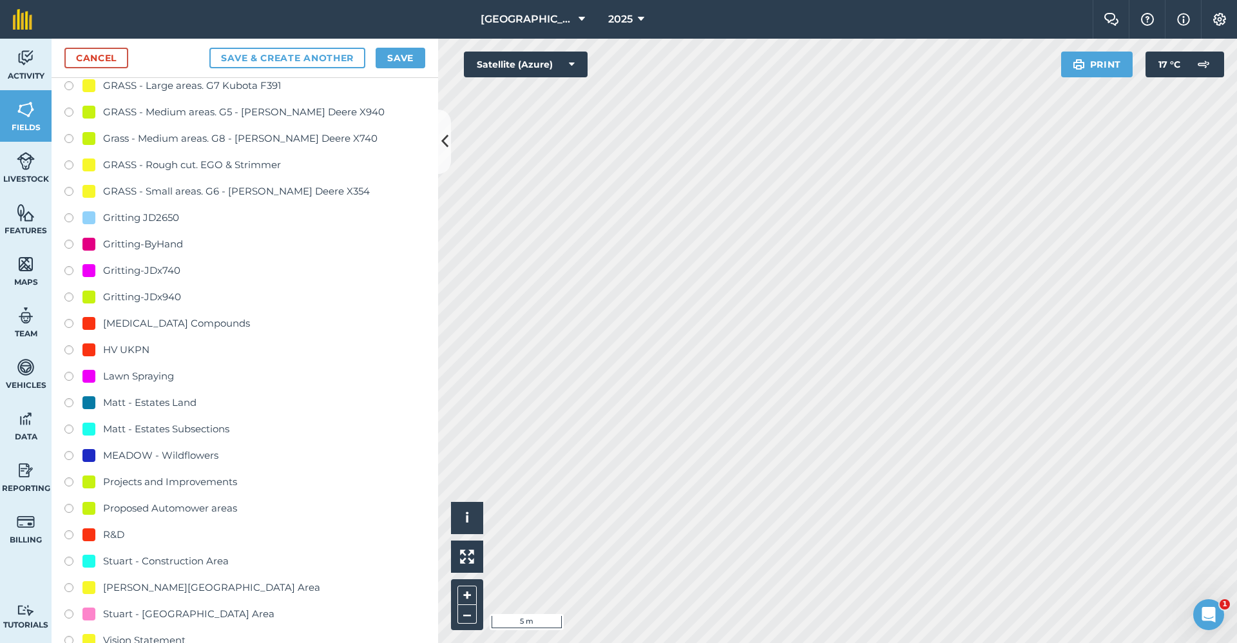
type input "Gritting-x740"
click at [160, 271] on div "Gritting-JDx740" at bounding box center [141, 270] width 77 height 15
radio input "true"
click at [396, 64] on button "Save" at bounding box center [401, 58] width 50 height 21
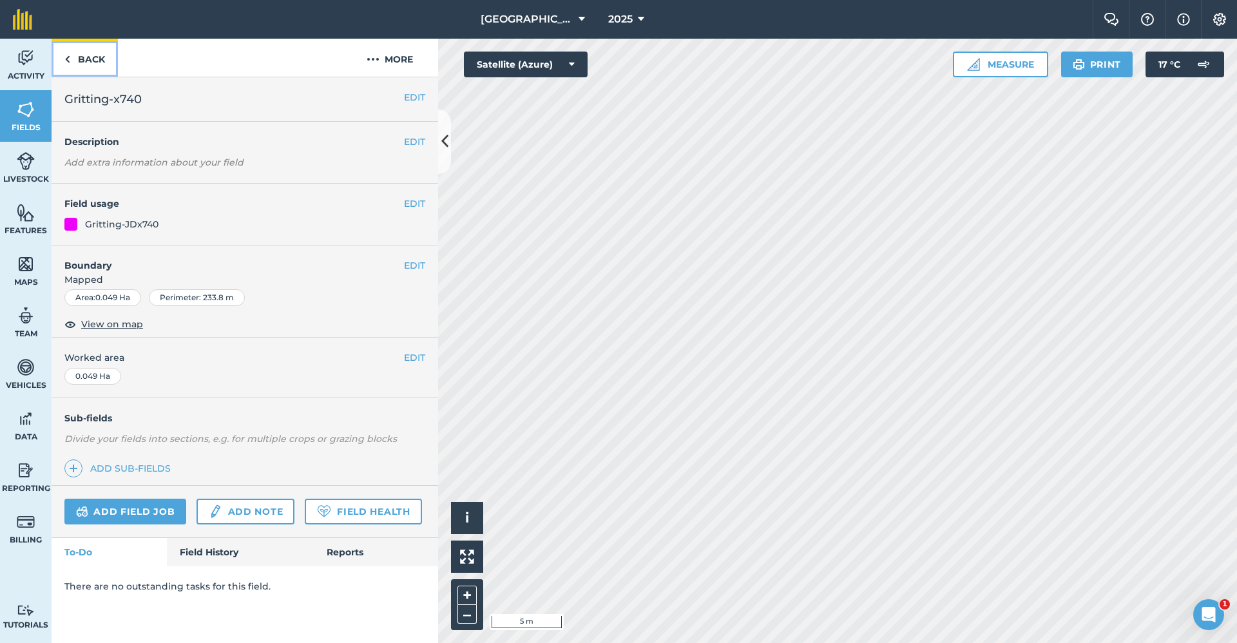
click at [84, 59] on link "Back" at bounding box center [85, 58] width 66 height 38
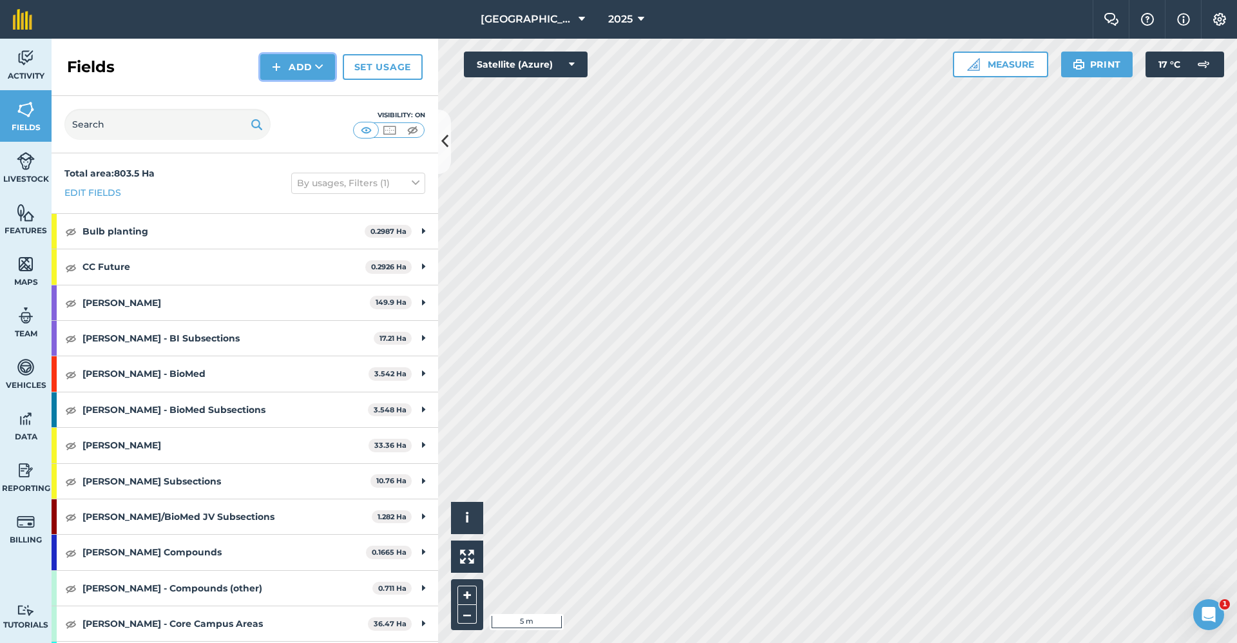
click at [299, 68] on button "Add" at bounding box center [297, 67] width 75 height 26
click at [287, 90] on link "Draw" at bounding box center [297, 96] width 71 height 28
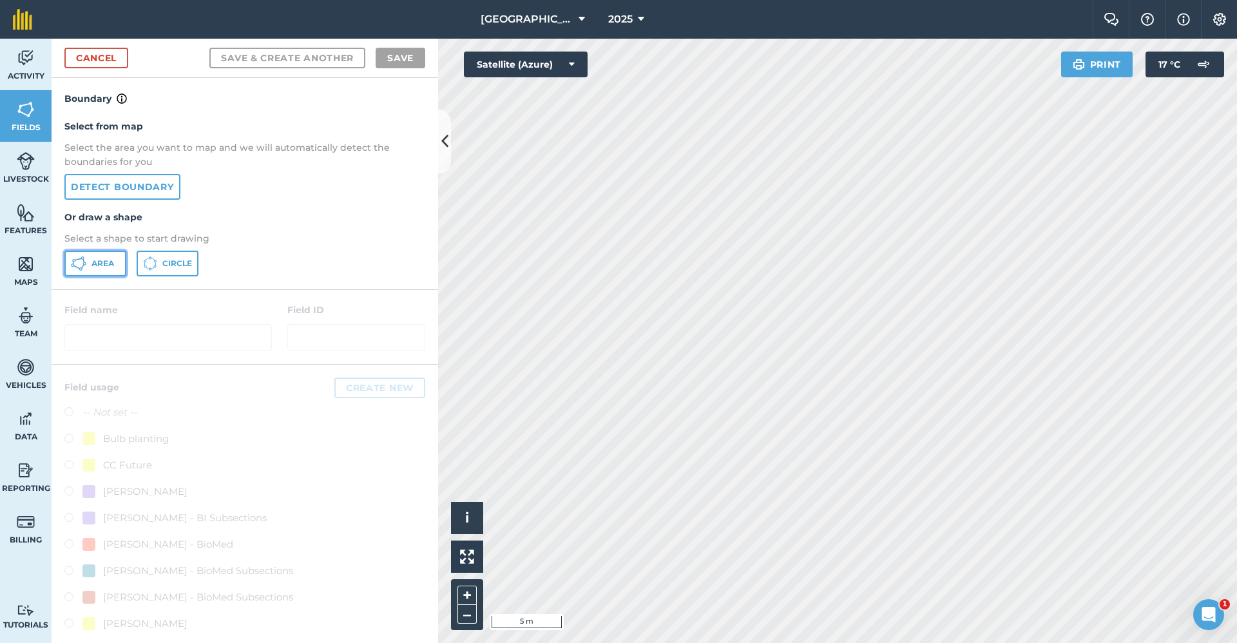
click at [91, 256] on button "Area" at bounding box center [95, 264] width 62 height 26
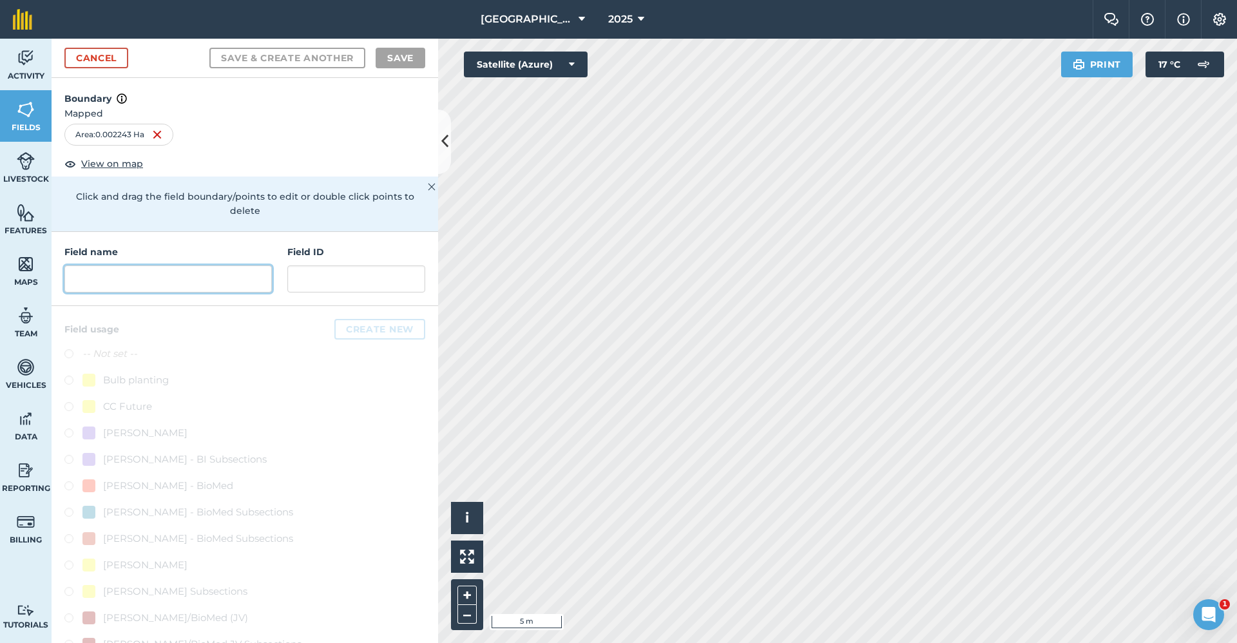
click at [215, 278] on input "text" at bounding box center [167, 278] width 207 height 27
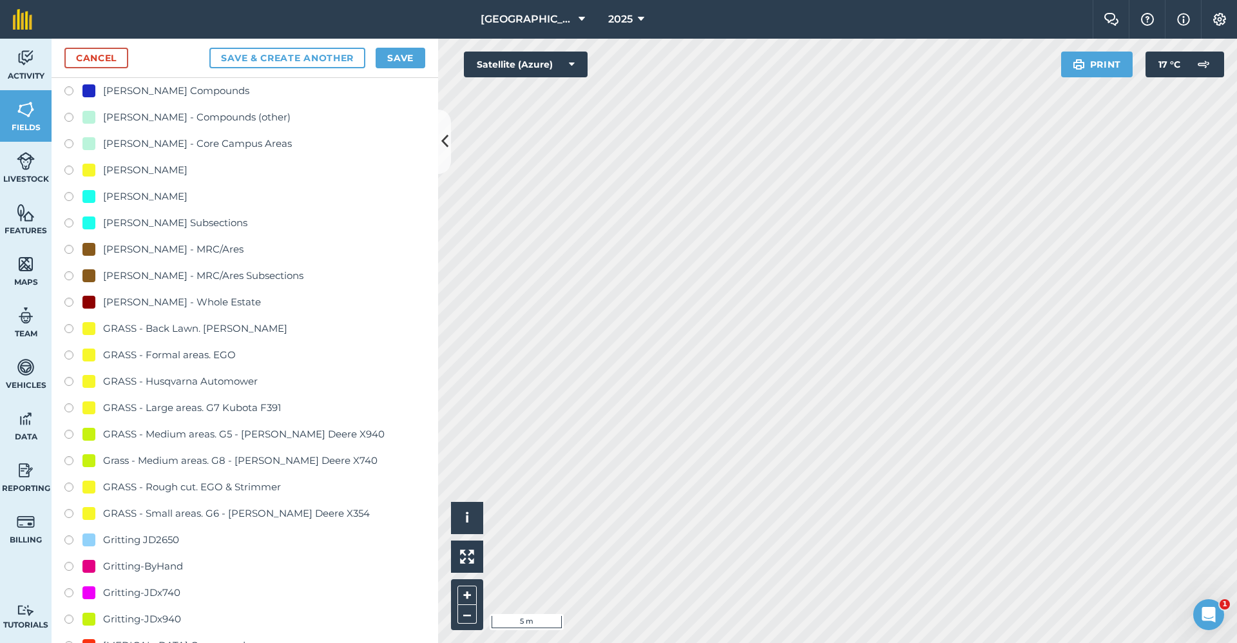
scroll to position [837, 0]
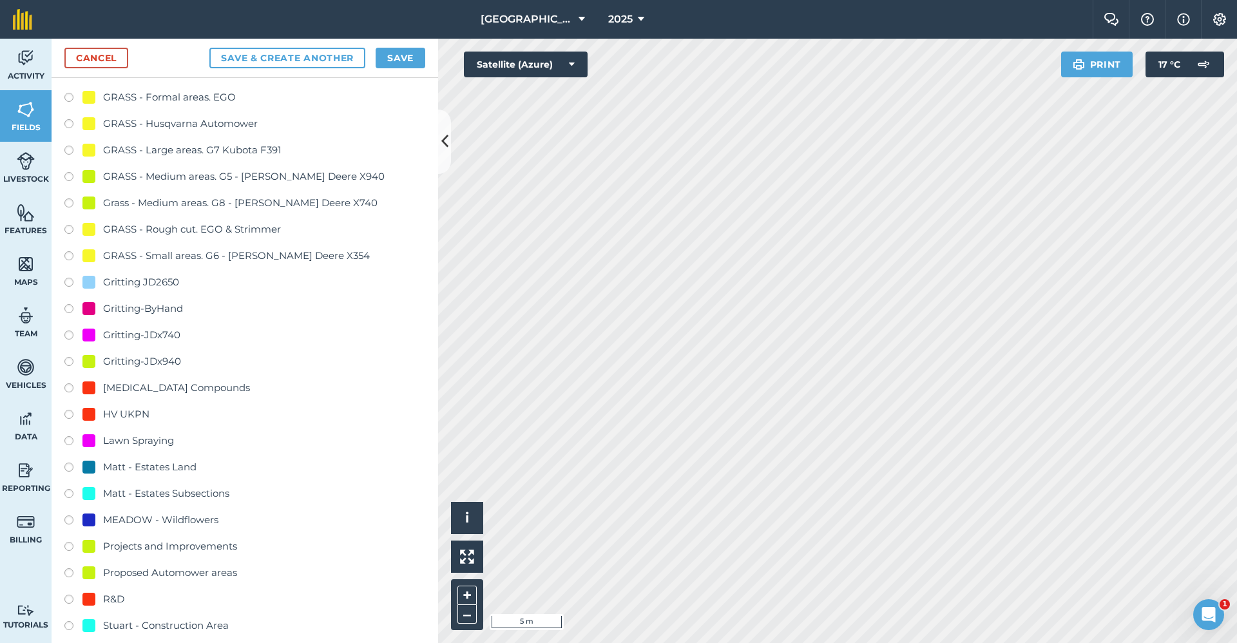
type input "Gritting-ByHand"
click at [167, 305] on div "Gritting-ByHand" at bounding box center [143, 308] width 80 height 15
radio input "true"
click at [387, 61] on button "Save" at bounding box center [401, 58] width 50 height 21
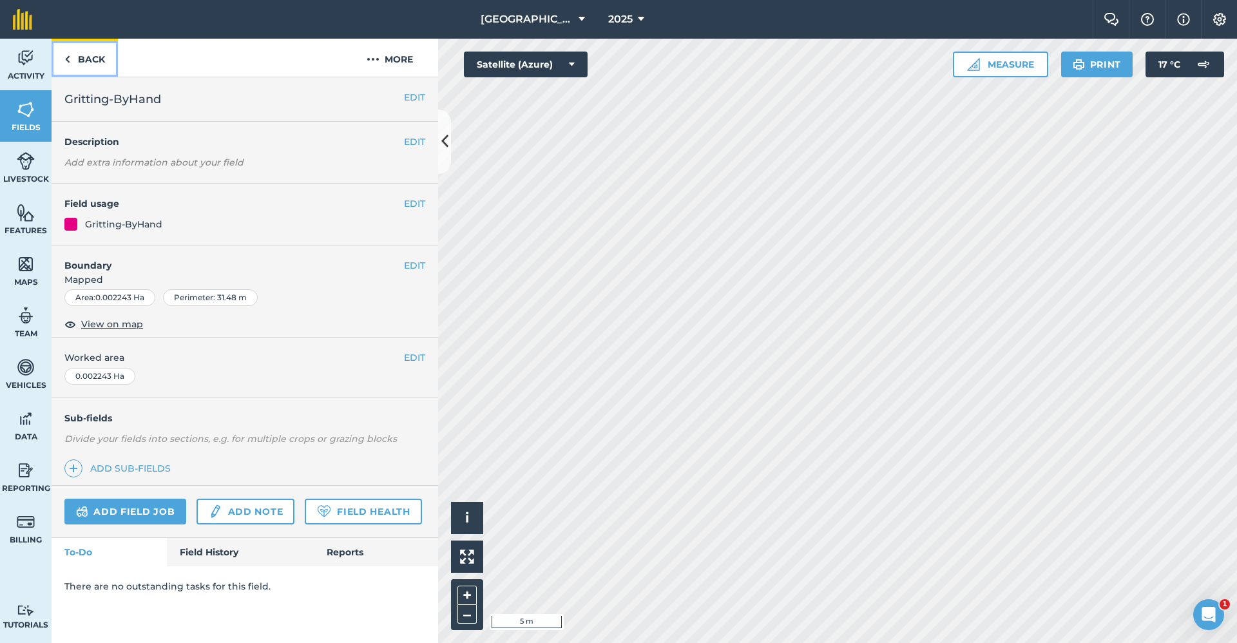
click at [82, 65] on link "Back" at bounding box center [85, 58] width 66 height 38
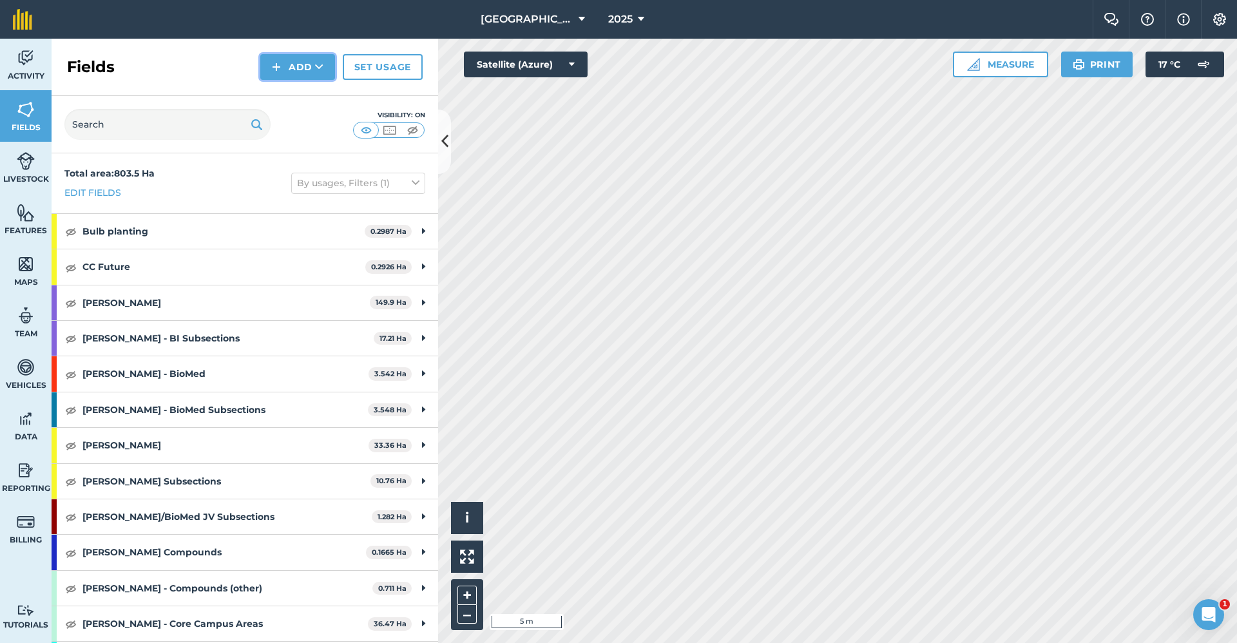
click at [290, 68] on button "Add" at bounding box center [297, 67] width 75 height 26
click at [296, 89] on link "Draw" at bounding box center [297, 96] width 71 height 28
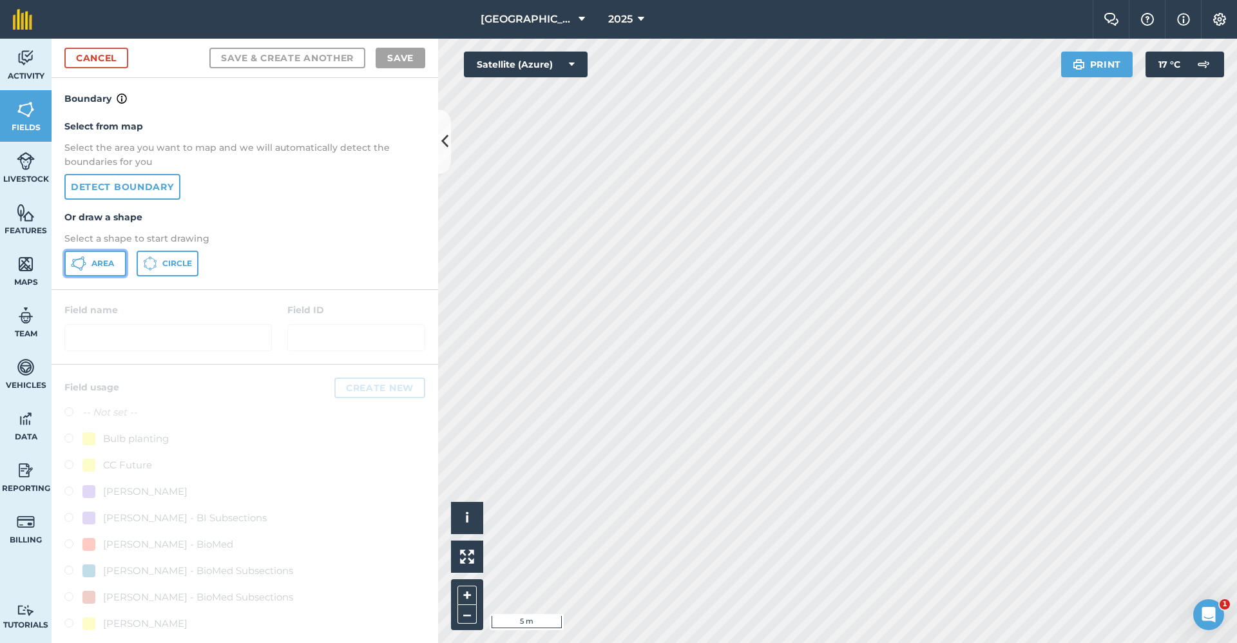
click at [95, 267] on span "Area" at bounding box center [102, 263] width 23 height 10
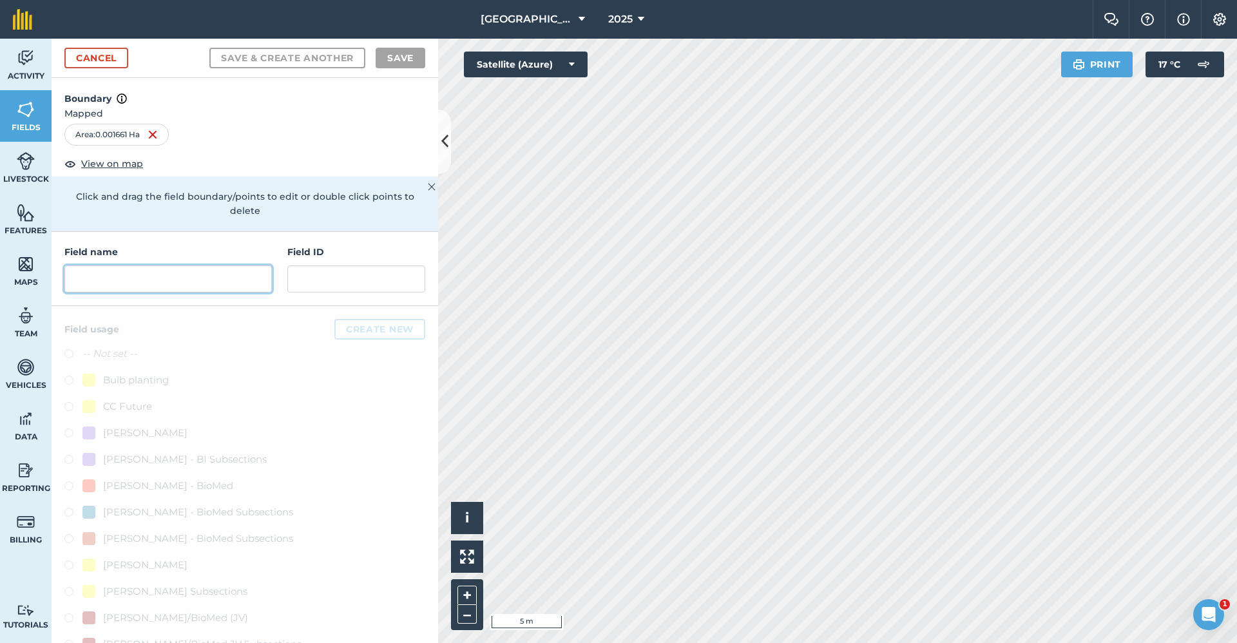
click at [189, 286] on input "text" at bounding box center [167, 278] width 207 height 27
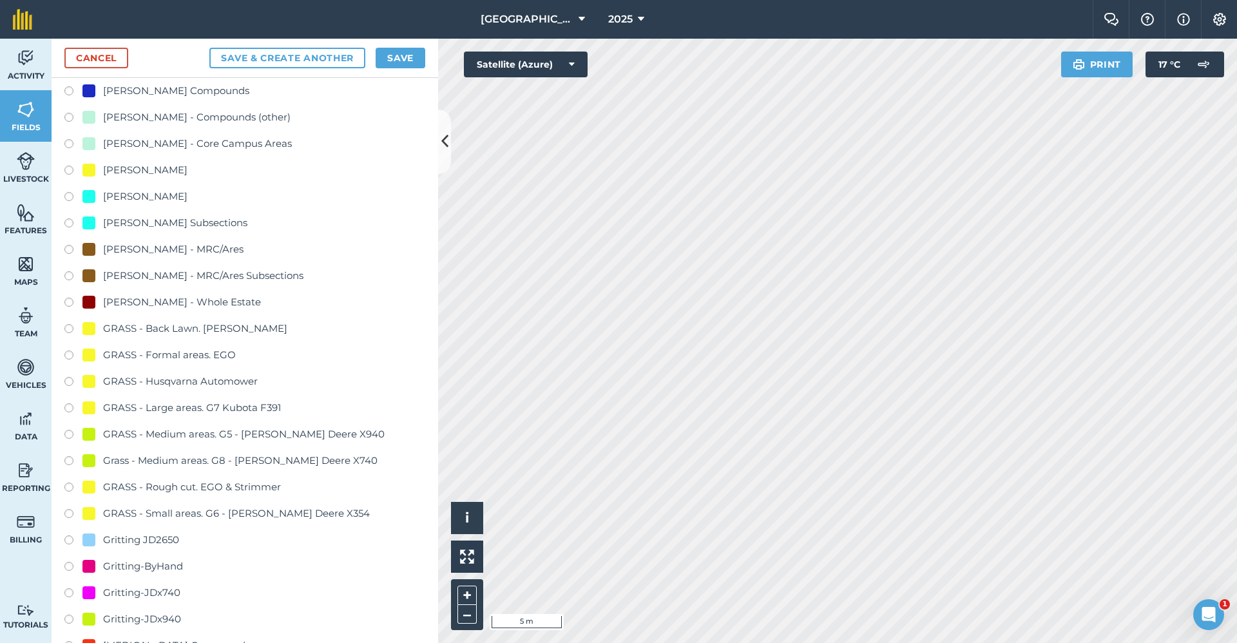
scroll to position [773, 0]
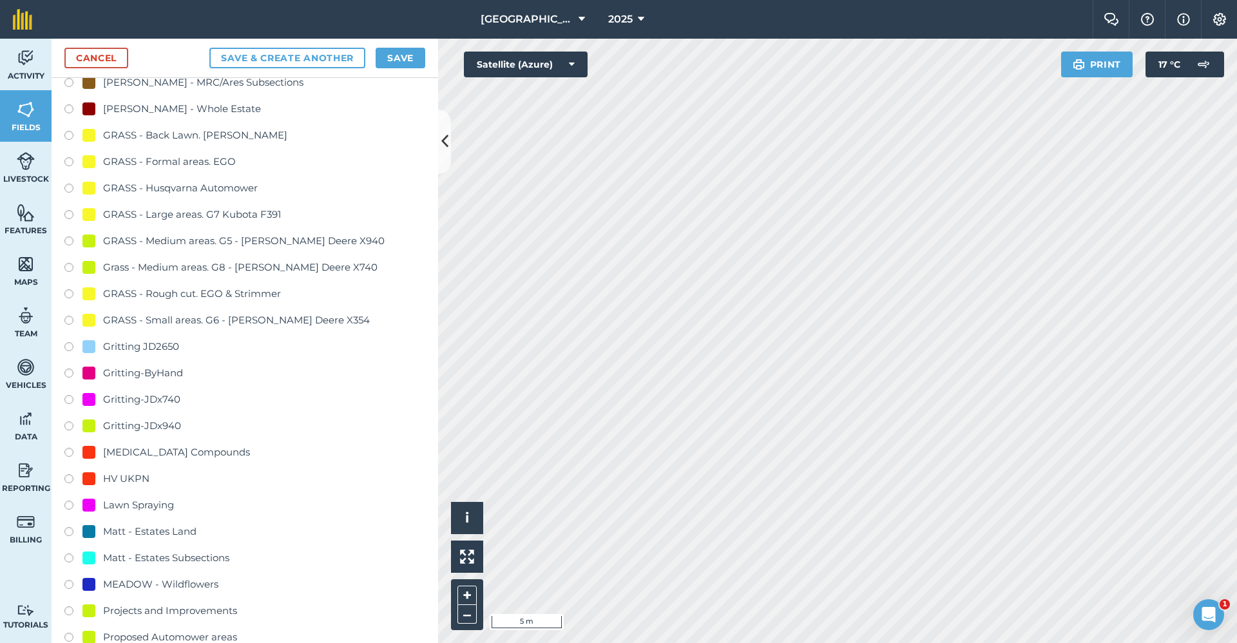
type input "Gritting-ByHand"
click at [165, 376] on div "Gritting-ByHand" at bounding box center [143, 372] width 80 height 15
radio input "true"
click at [403, 59] on button "Save" at bounding box center [401, 58] width 50 height 21
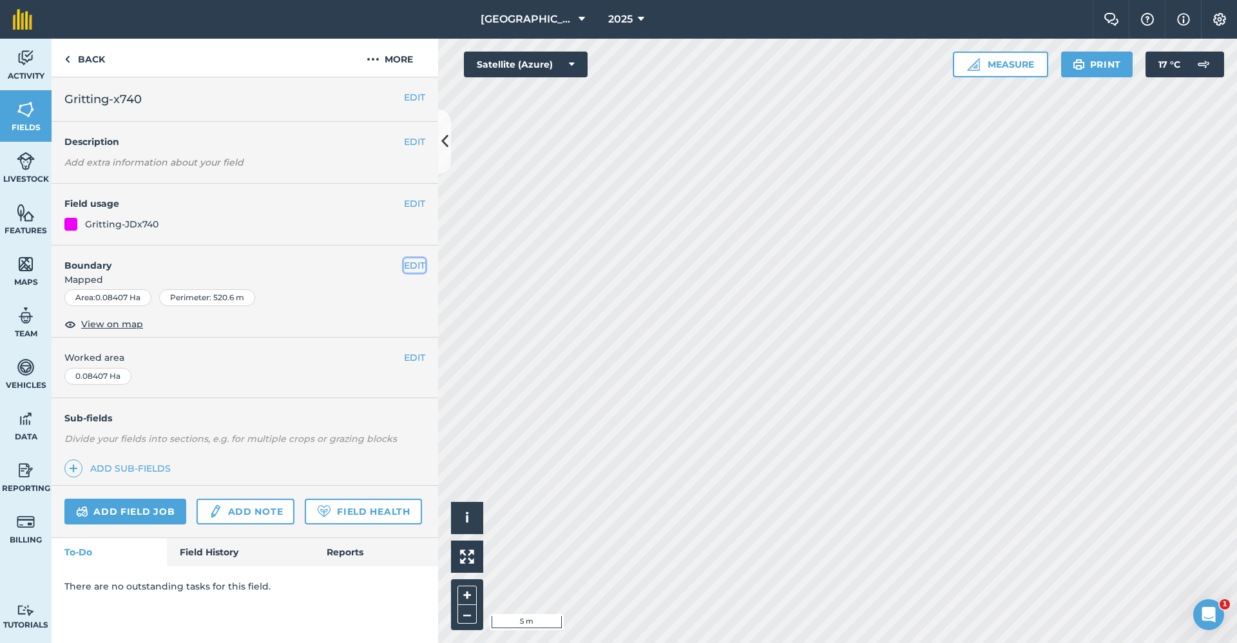
click at [407, 271] on button "EDIT" at bounding box center [414, 265] width 21 height 14
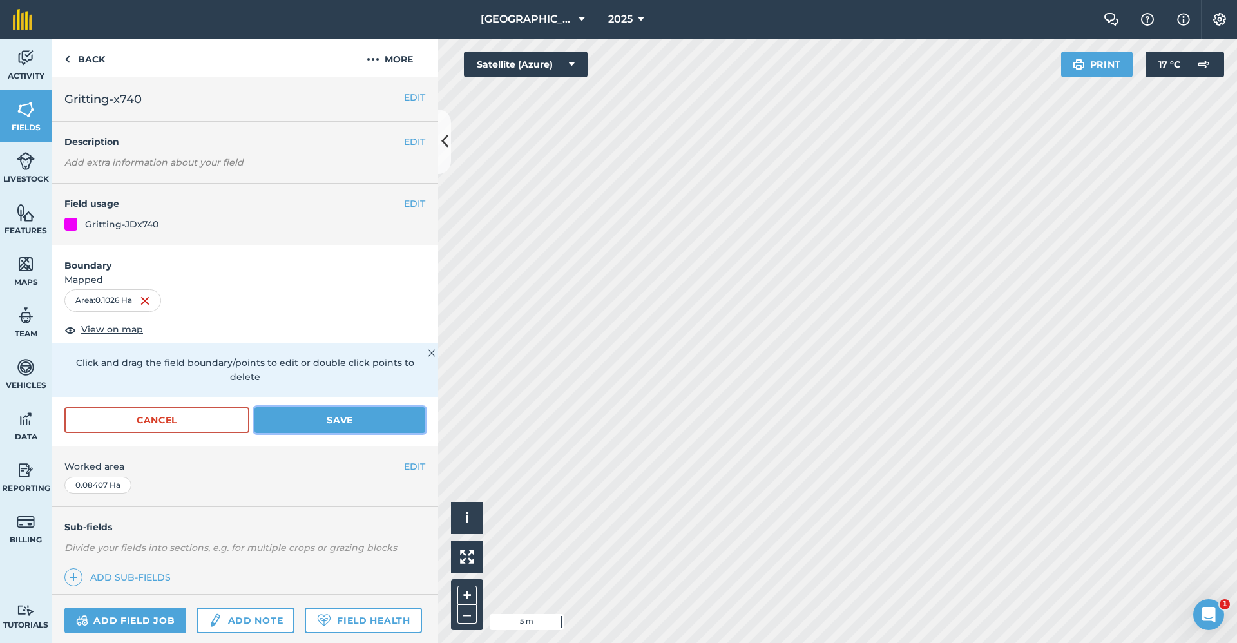
click at [290, 421] on button "Save" at bounding box center [339, 420] width 171 height 26
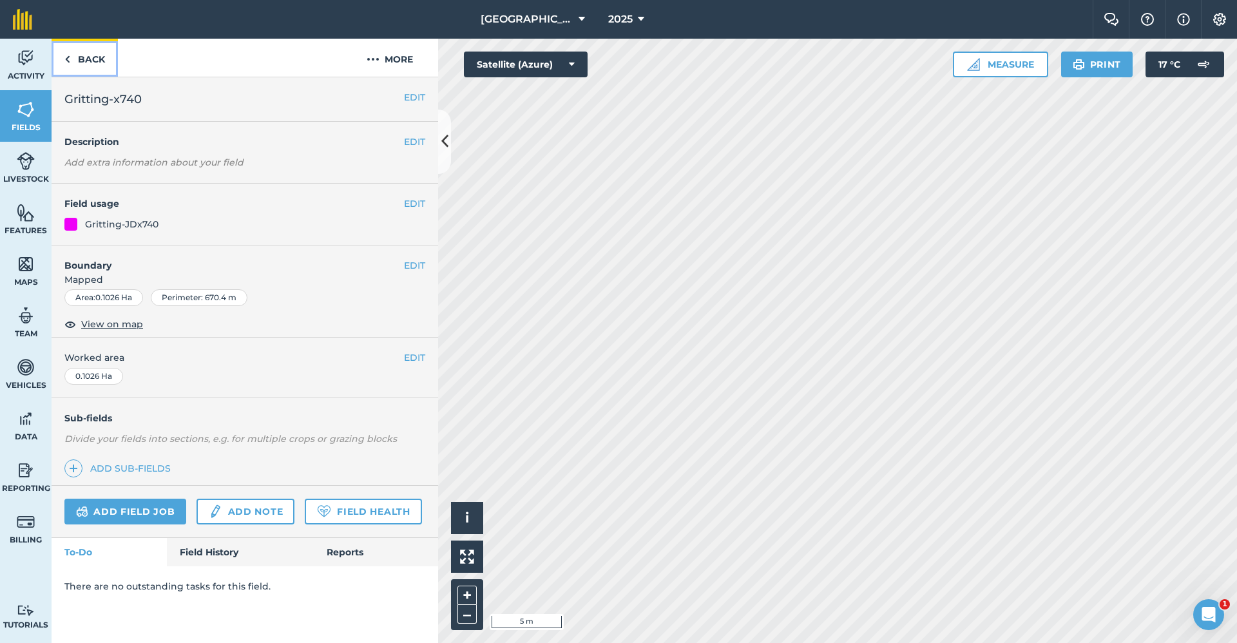
click at [102, 65] on link "Back" at bounding box center [85, 58] width 66 height 38
click at [107, 58] on link "Back" at bounding box center [85, 58] width 66 height 38
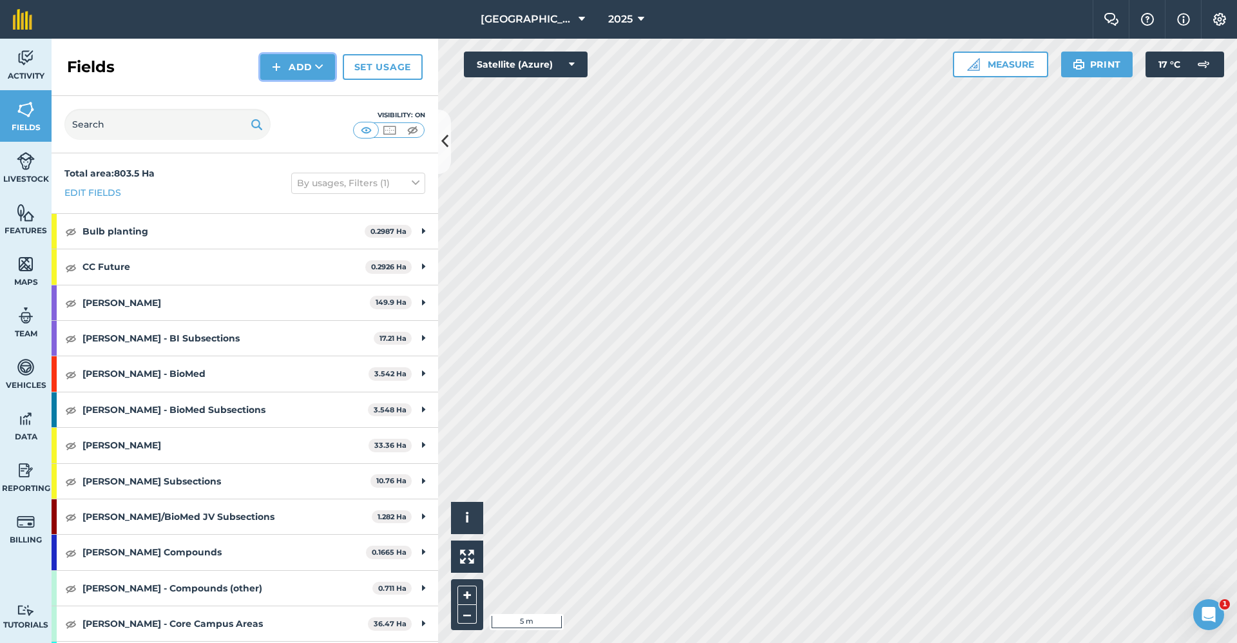
click at [324, 64] on button "Add" at bounding box center [297, 67] width 75 height 26
click at [313, 90] on link "Draw" at bounding box center [297, 96] width 71 height 28
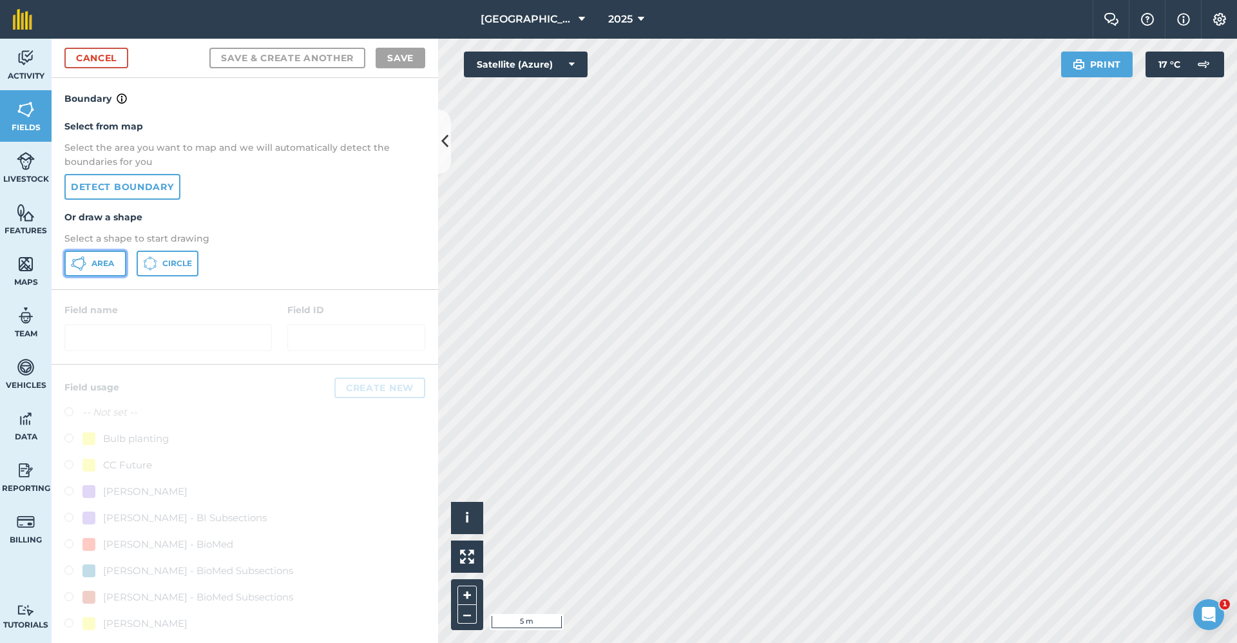
click at [102, 260] on span "Area" at bounding box center [102, 263] width 23 height 10
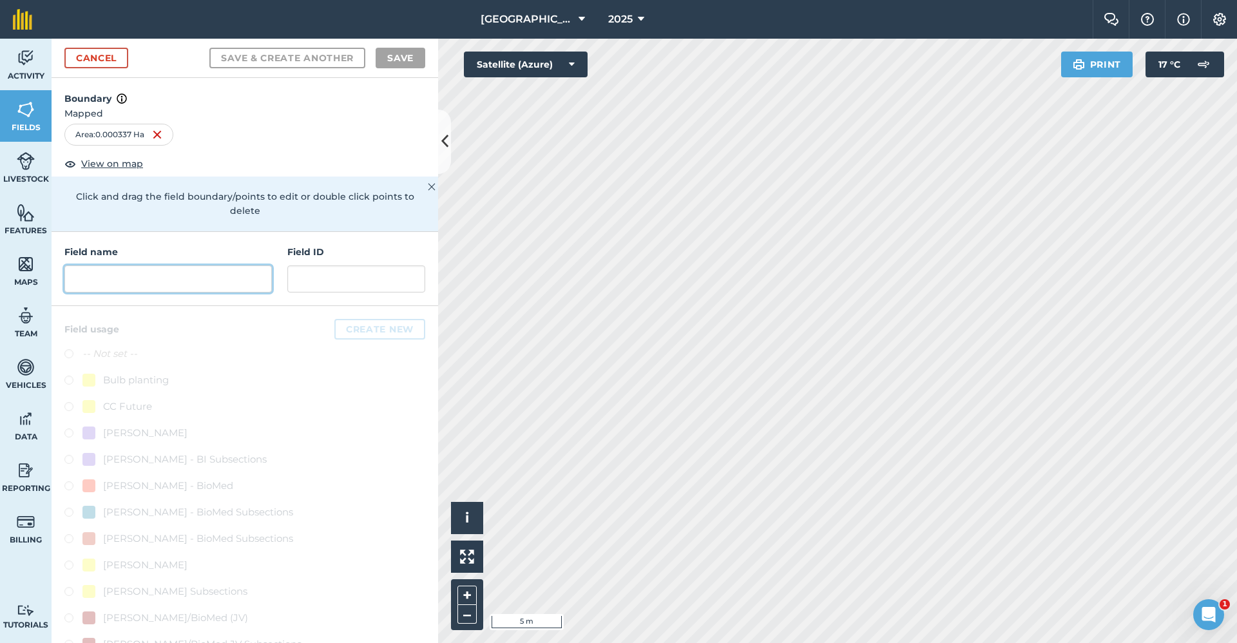
click at [189, 267] on input "text" at bounding box center [167, 278] width 207 height 27
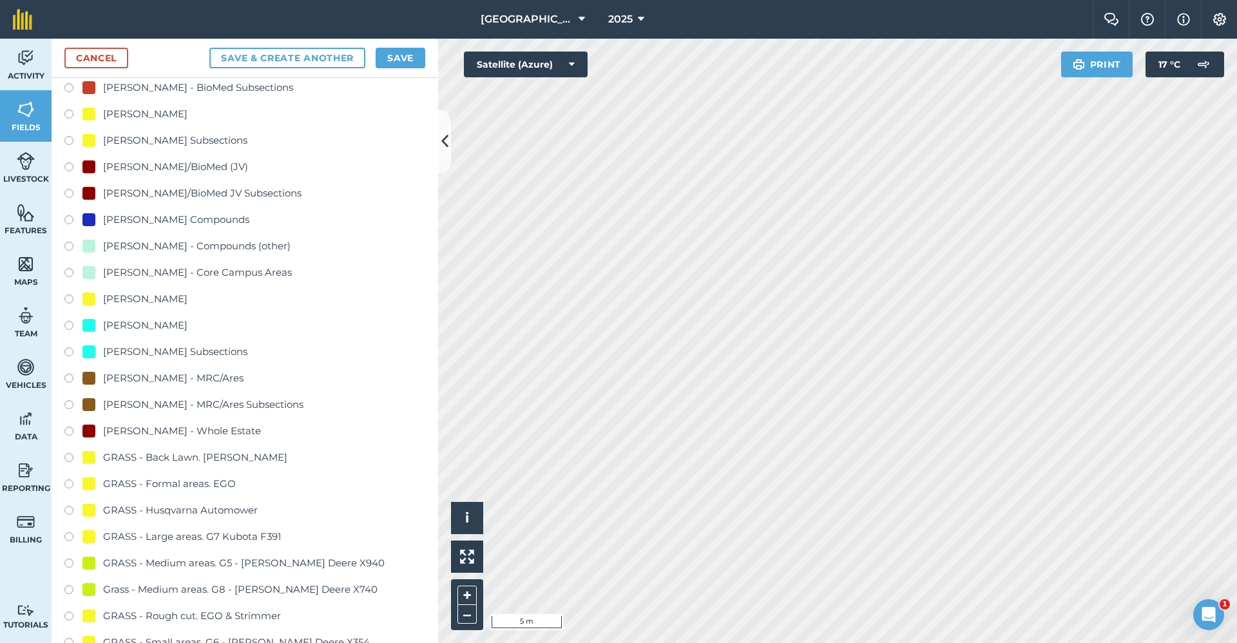
scroll to position [644, 0]
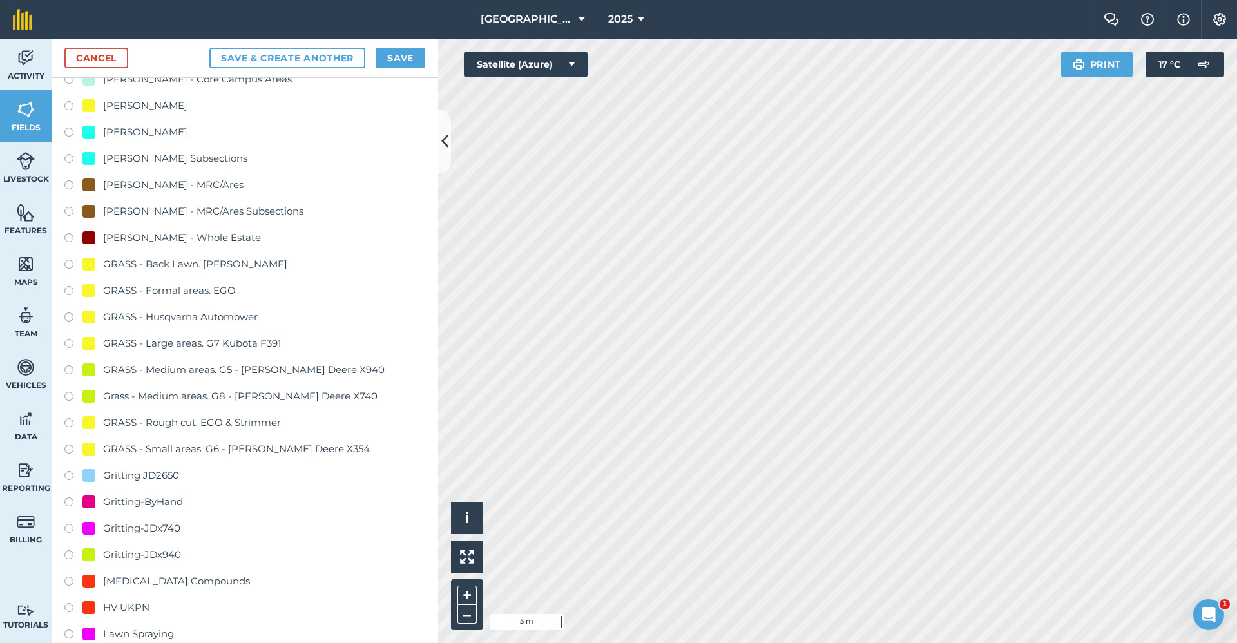
type input "Gritting-ByHand"
click at [144, 502] on div "Gritting-ByHand" at bounding box center [143, 501] width 80 height 15
radio input "true"
click at [405, 50] on button "Save" at bounding box center [401, 58] width 50 height 21
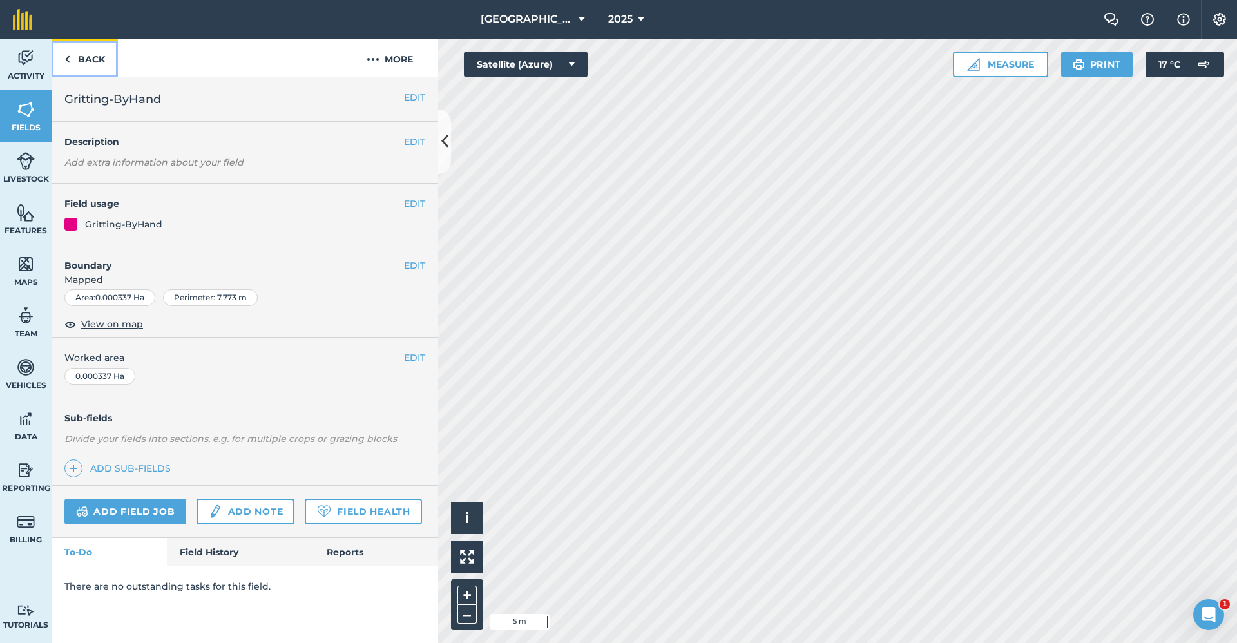
click at [89, 48] on link "Back" at bounding box center [85, 58] width 66 height 38
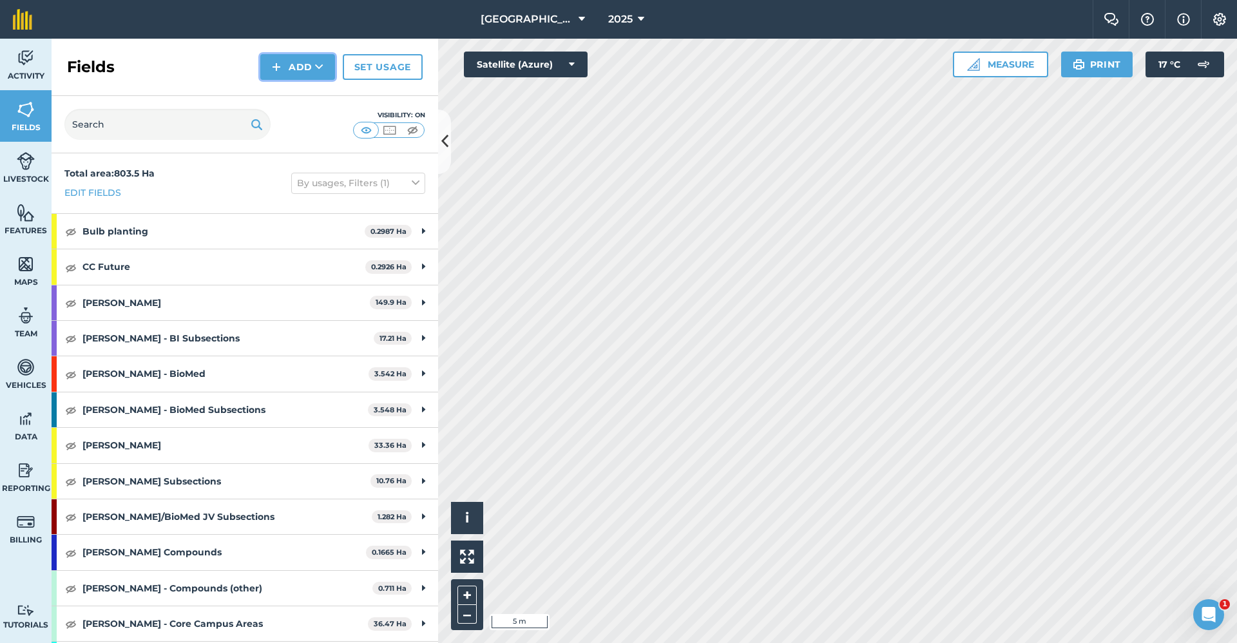
click at [304, 73] on button "Add" at bounding box center [297, 67] width 75 height 26
click at [301, 95] on link "Draw" at bounding box center [297, 96] width 71 height 28
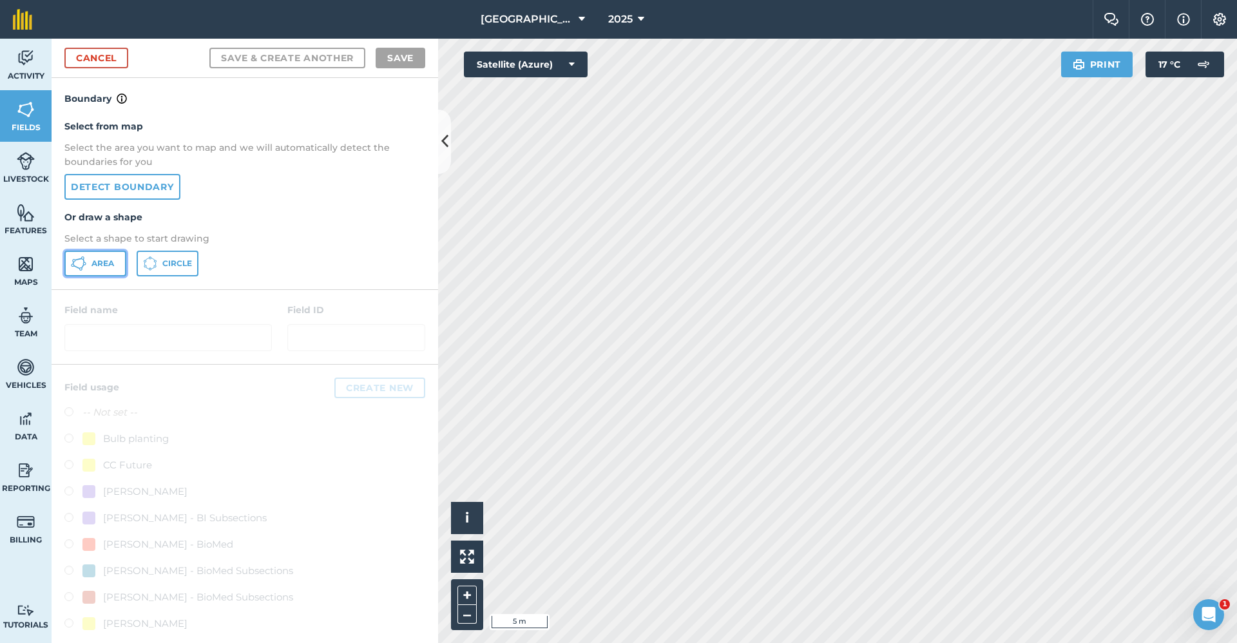
click at [91, 263] on button "Area" at bounding box center [95, 264] width 62 height 26
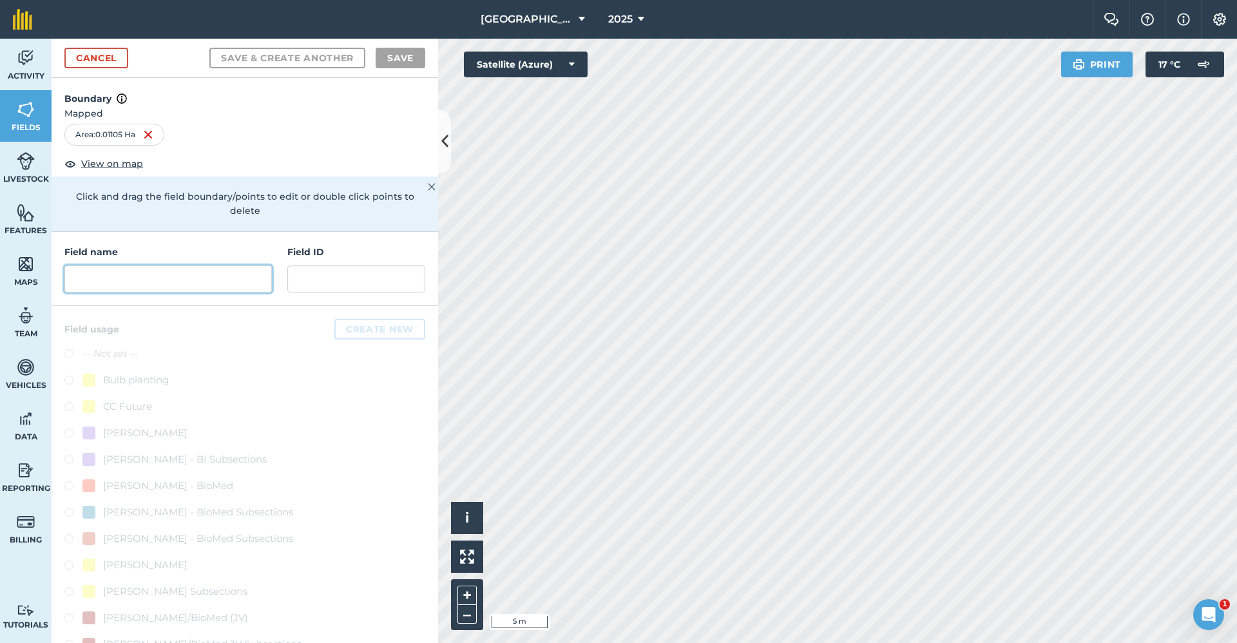
click at [179, 288] on input "text" at bounding box center [167, 278] width 207 height 27
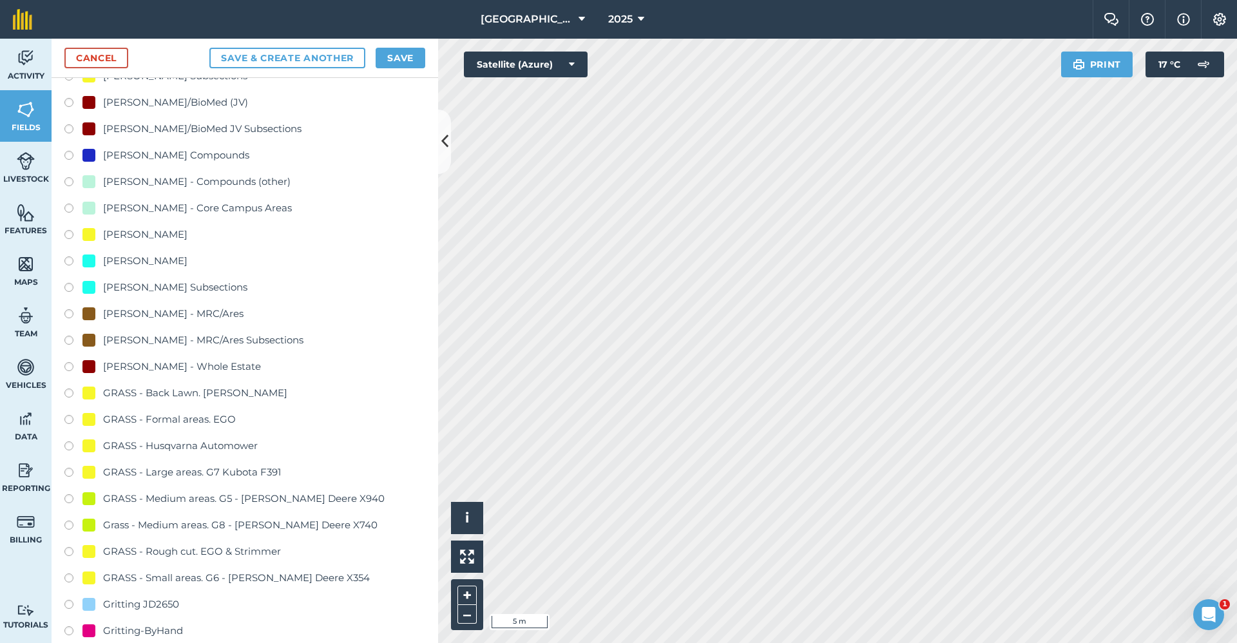
scroll to position [709, 0]
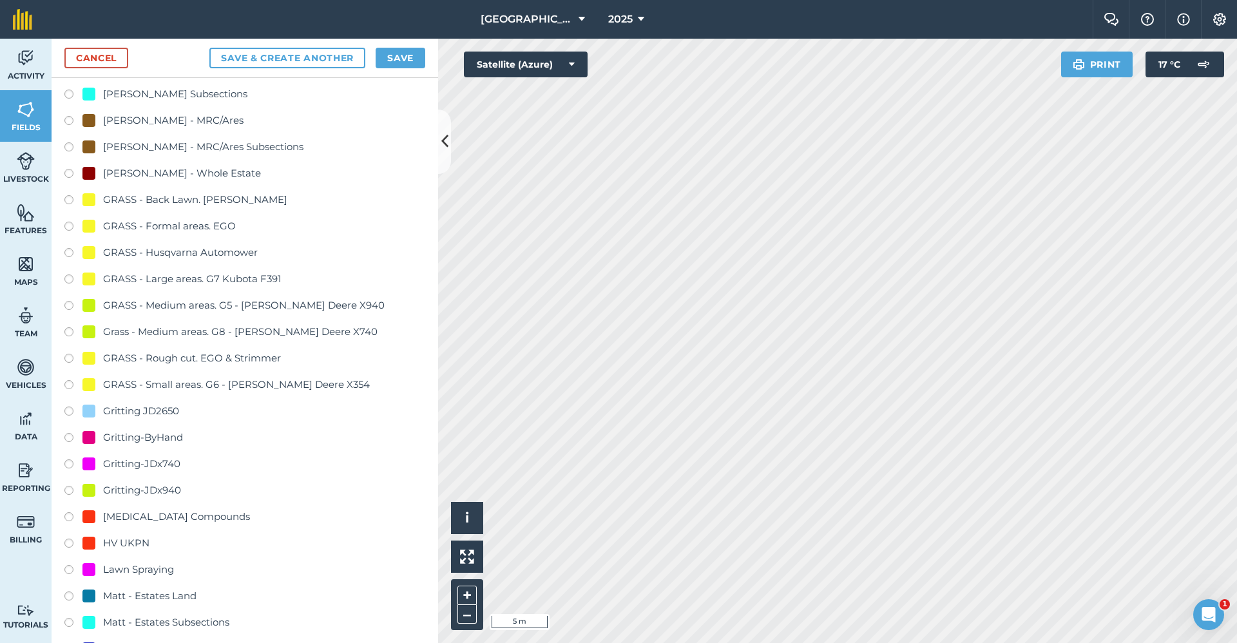
type input "Gritting-ByHand"
click at [61, 440] on div "Field usage Create new -- Not set -- Bulb planting CC Future [PERSON_NAME] - BI…" at bounding box center [245, 350] width 387 height 1506
click at [68, 430] on div "Gritting-ByHand" at bounding box center [244, 439] width 361 height 19
click at [68, 448] on div "Gritting-ByHand" at bounding box center [244, 439] width 361 height 19
click at [68, 442] on label at bounding box center [73, 439] width 18 height 13
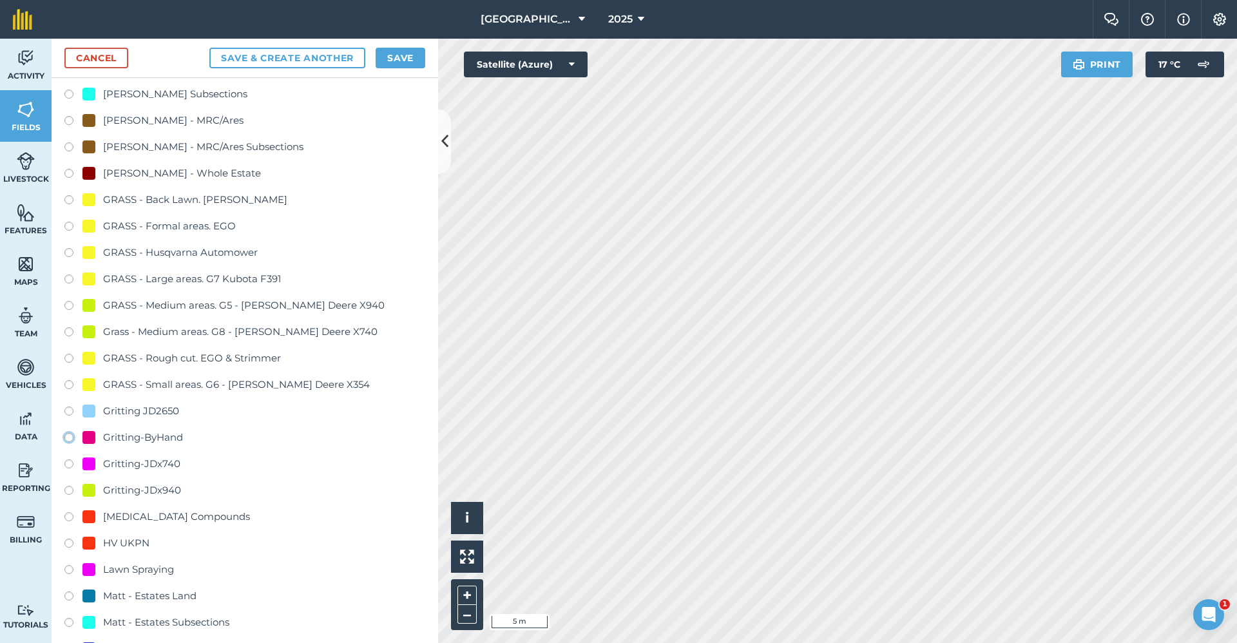
radio input "true"
click at [411, 61] on button "Save" at bounding box center [401, 58] width 50 height 21
